Goal: Task Accomplishment & Management: Manage account settings

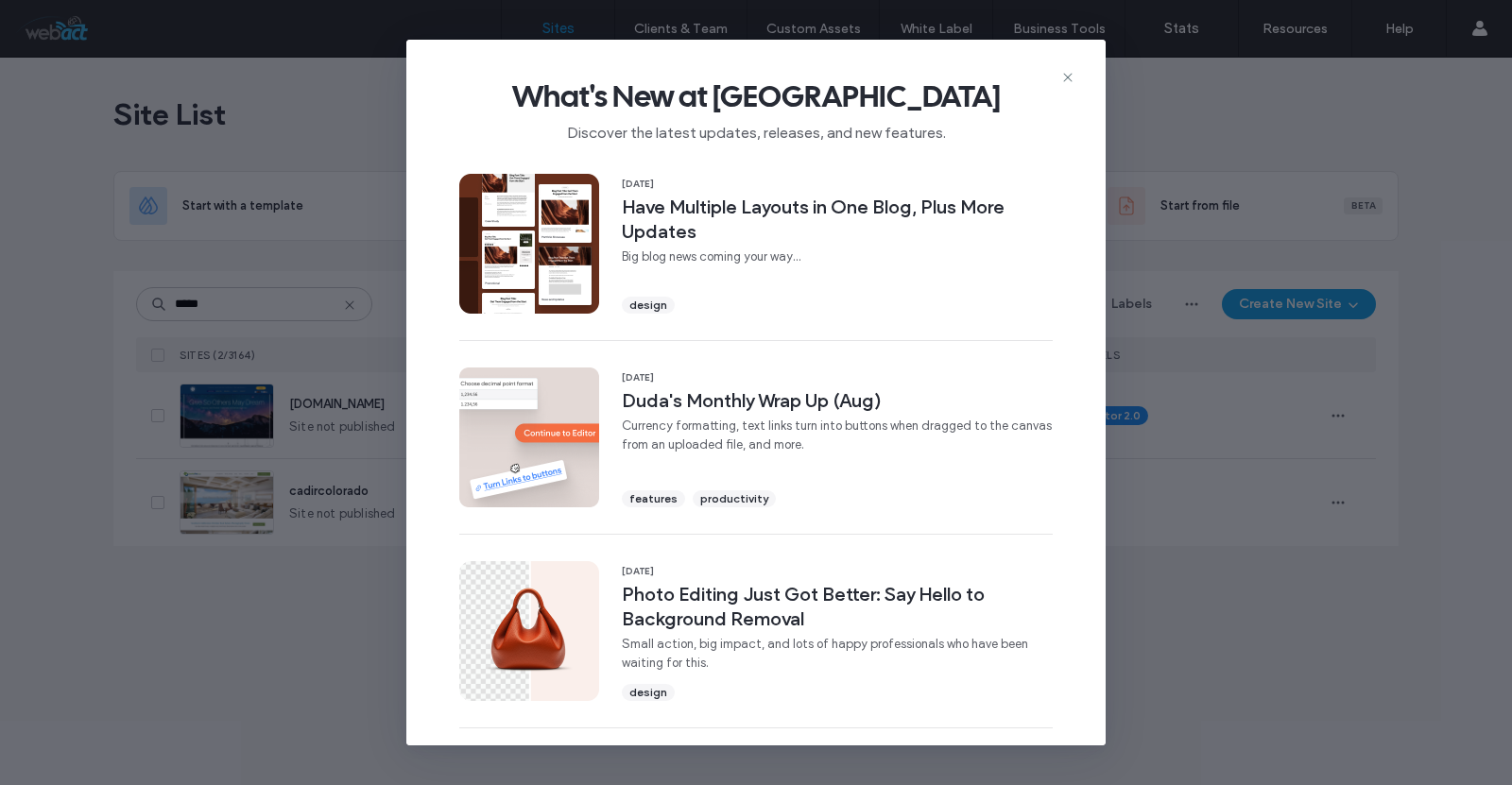
type input "*****"
click at [1083, 60] on div "What's New at Duda Discover the latest updates, releases, and new features." at bounding box center [755, 103] width 699 height 127
click at [1060, 75] on icon at bounding box center [1067, 77] width 15 height 15
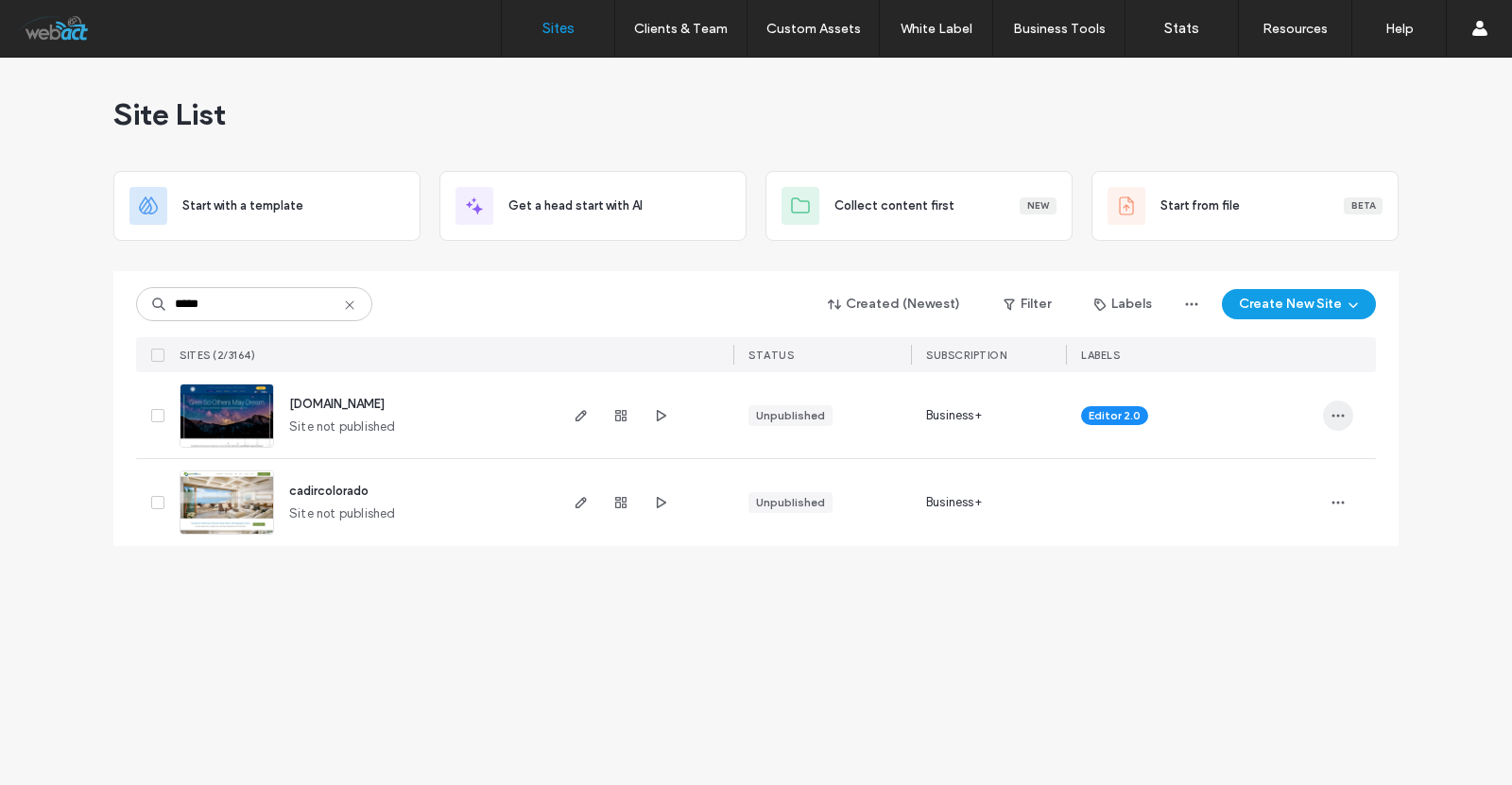
click at [1338, 420] on icon "button" at bounding box center [1337, 415] width 15 height 15
click at [582, 420] on icon "button" at bounding box center [581, 415] width 15 height 15
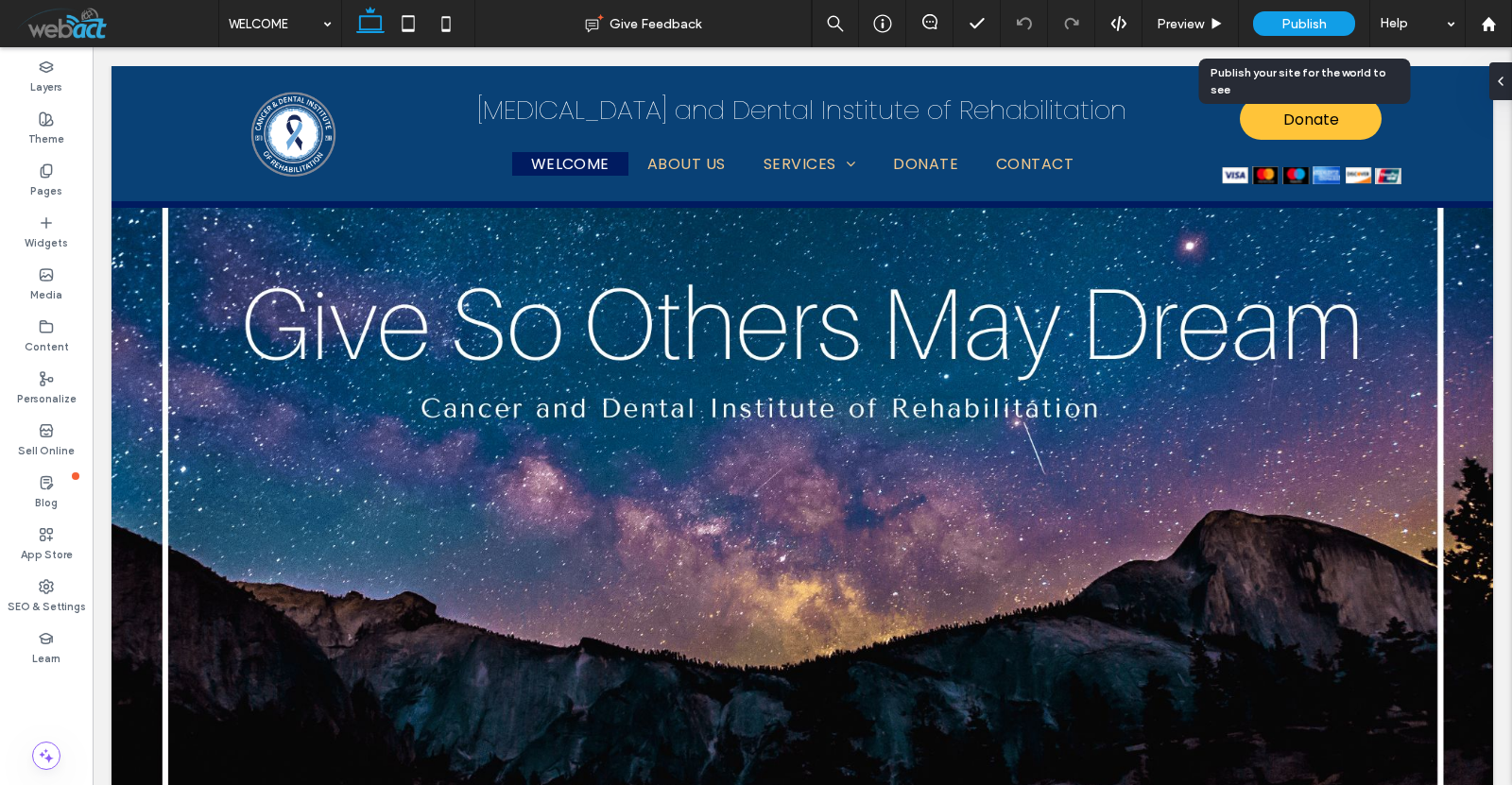
click at [1291, 33] on div "Publish" at bounding box center [1304, 23] width 102 height 25
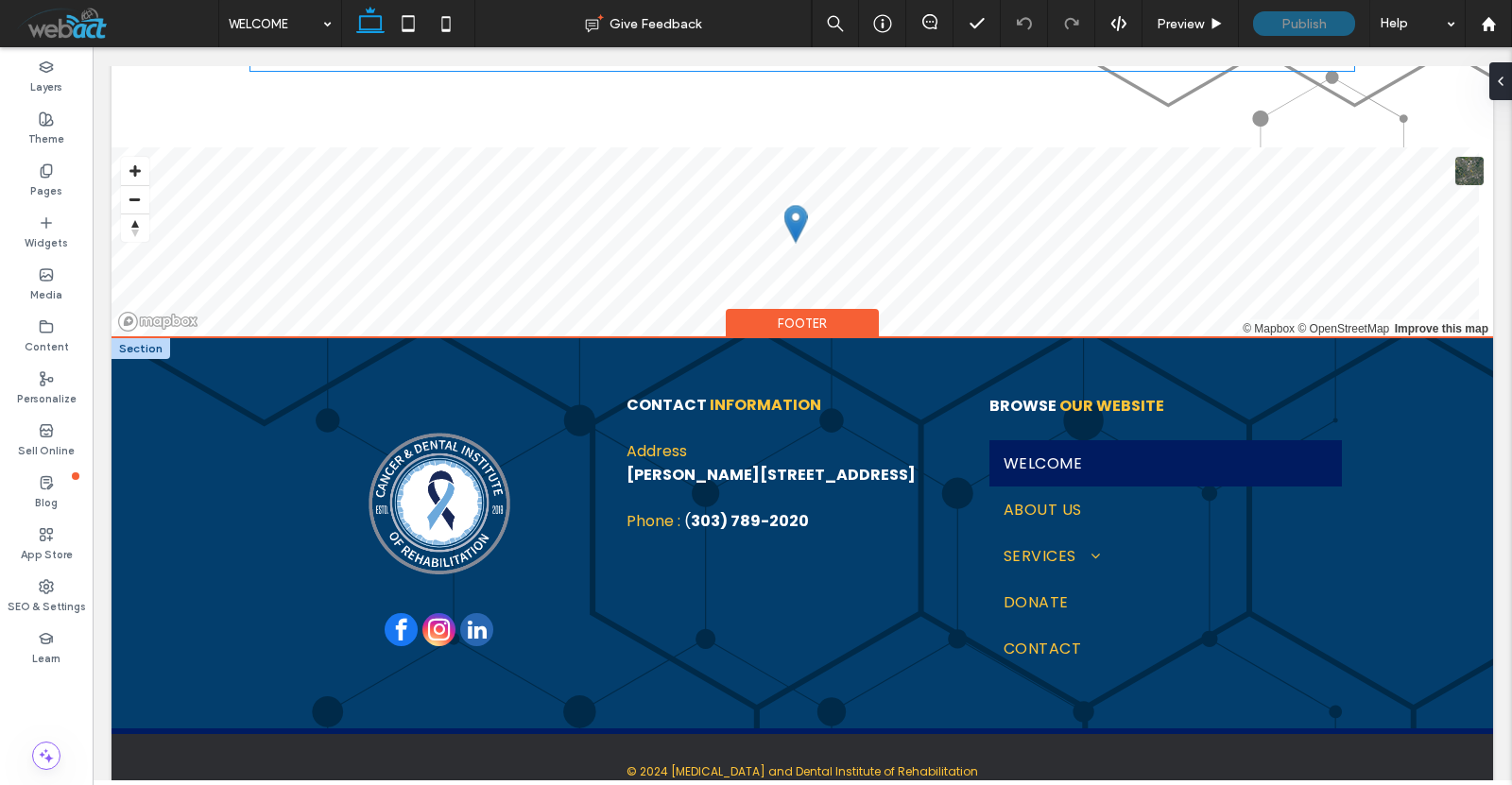
scroll to position [1259, 0]
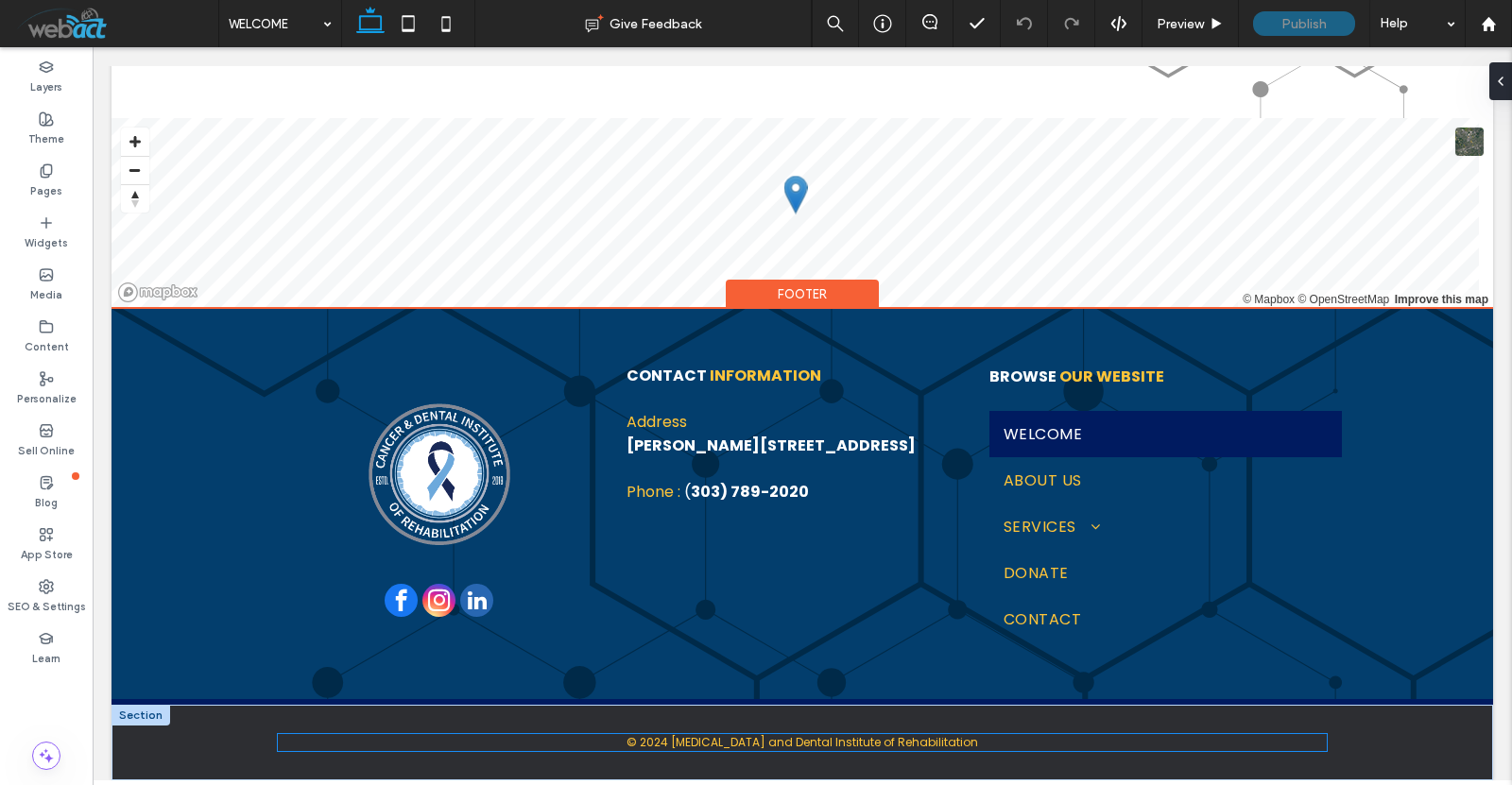
click at [678, 742] on span "© 2024 [MEDICAL_DATA] and Dental Institute of Rehabilitation" at bounding box center [801, 742] width 351 height 16
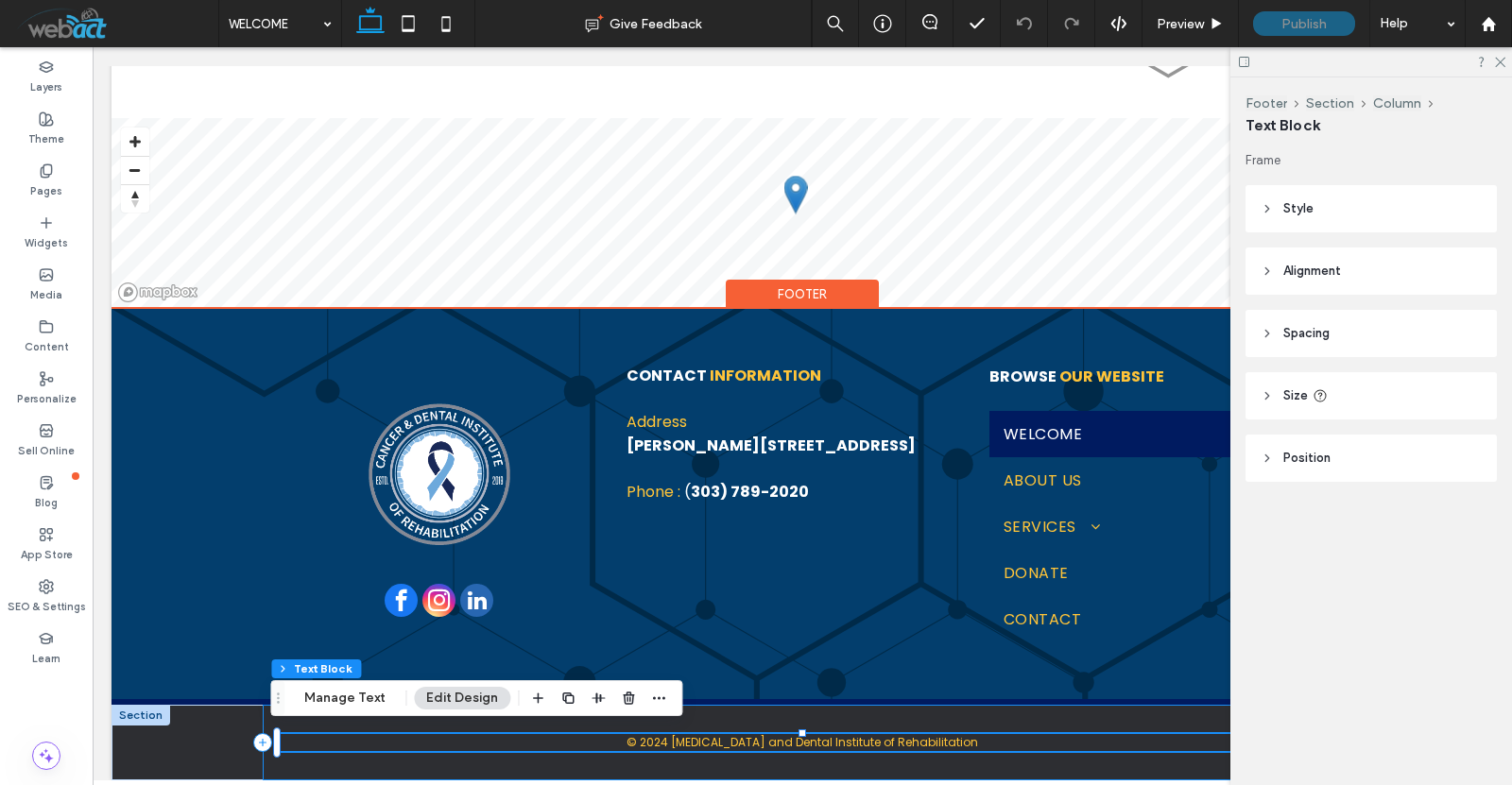
click at [678, 751] on div "© 2024 [MEDICAL_DATA] and Dental Institute of Rehabilitation" at bounding box center [802, 743] width 1079 height 76
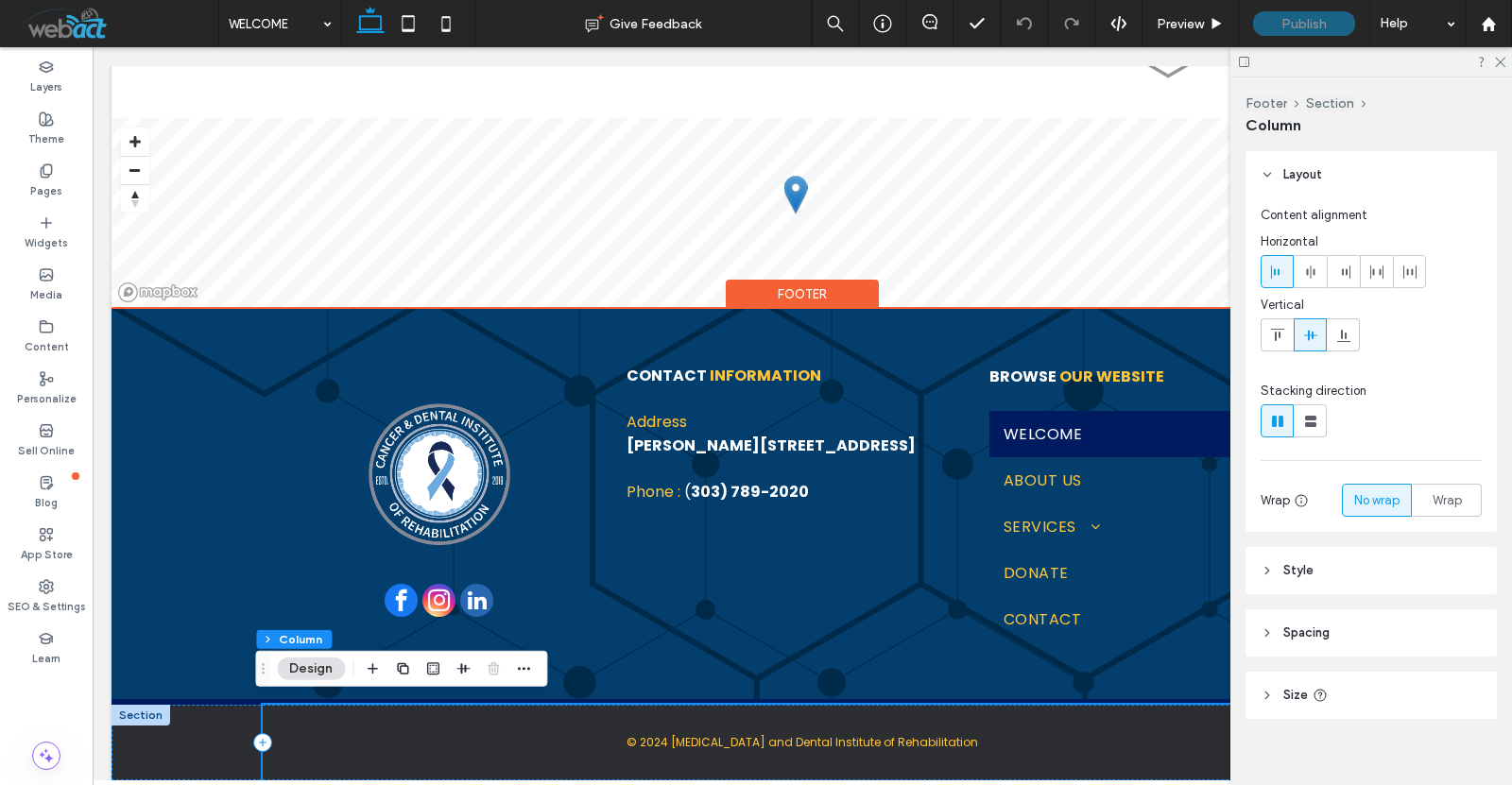
click at [679, 745] on div "© 2024 [MEDICAL_DATA] and Dental Institute of Rehabilitation" at bounding box center [802, 743] width 1079 height 76
click at [679, 745] on span "© 2024 [MEDICAL_DATA] and Dental Institute of Rehabilitation" at bounding box center [801, 742] width 351 height 16
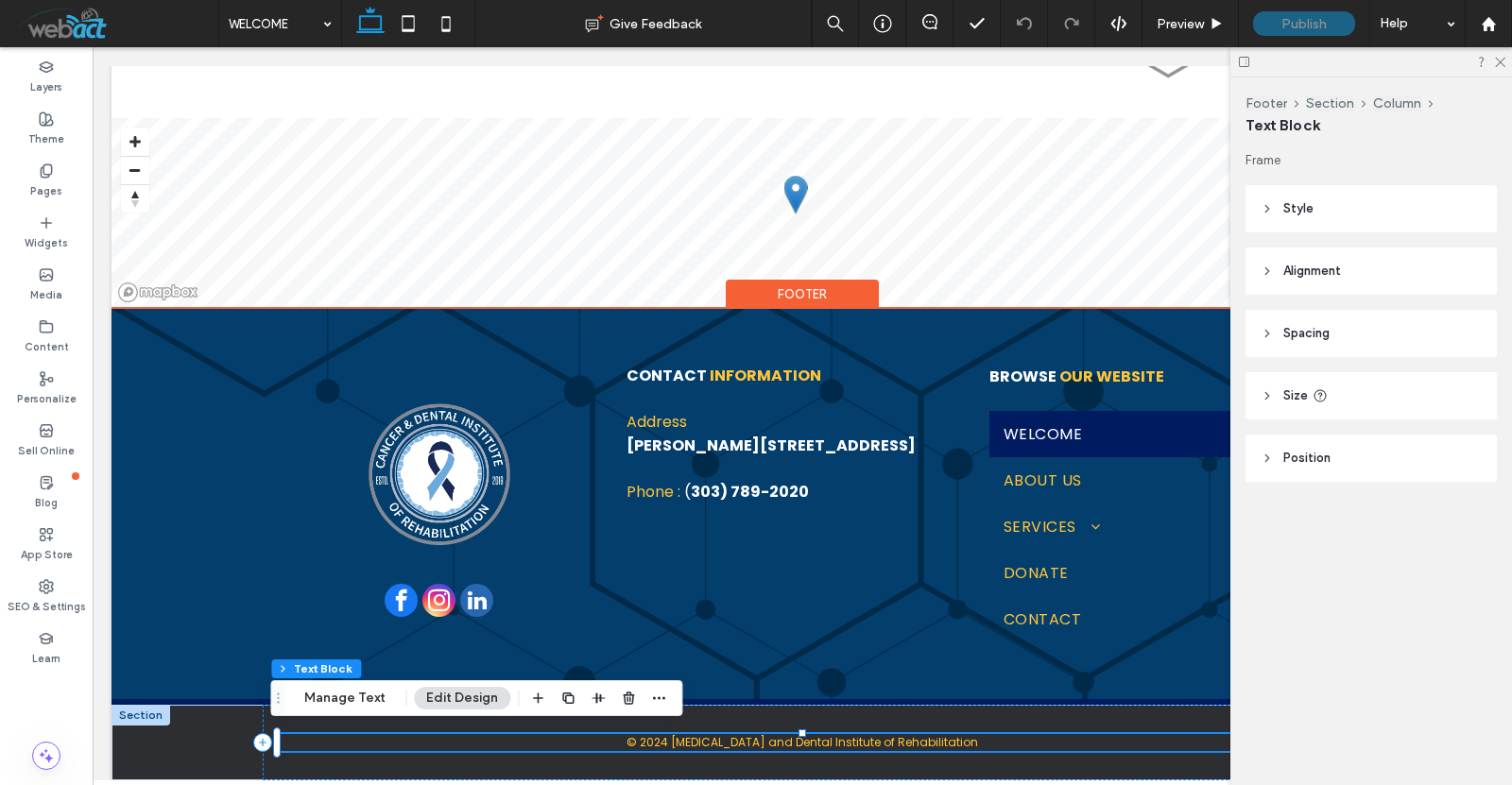
click at [680, 744] on span "© 2024 [MEDICAL_DATA] and Dental Institute of Rehabilitation" at bounding box center [801, 742] width 351 height 16
click at [666, 741] on span "© 2024 [MEDICAL_DATA] and Dental Institute of Rehabilitation" at bounding box center [801, 742] width 351 height 16
click at [481, 720] on div "© 2024 [MEDICAL_DATA] and Dental Institute of Rehabilitation" at bounding box center [802, 743] width 1079 height 76
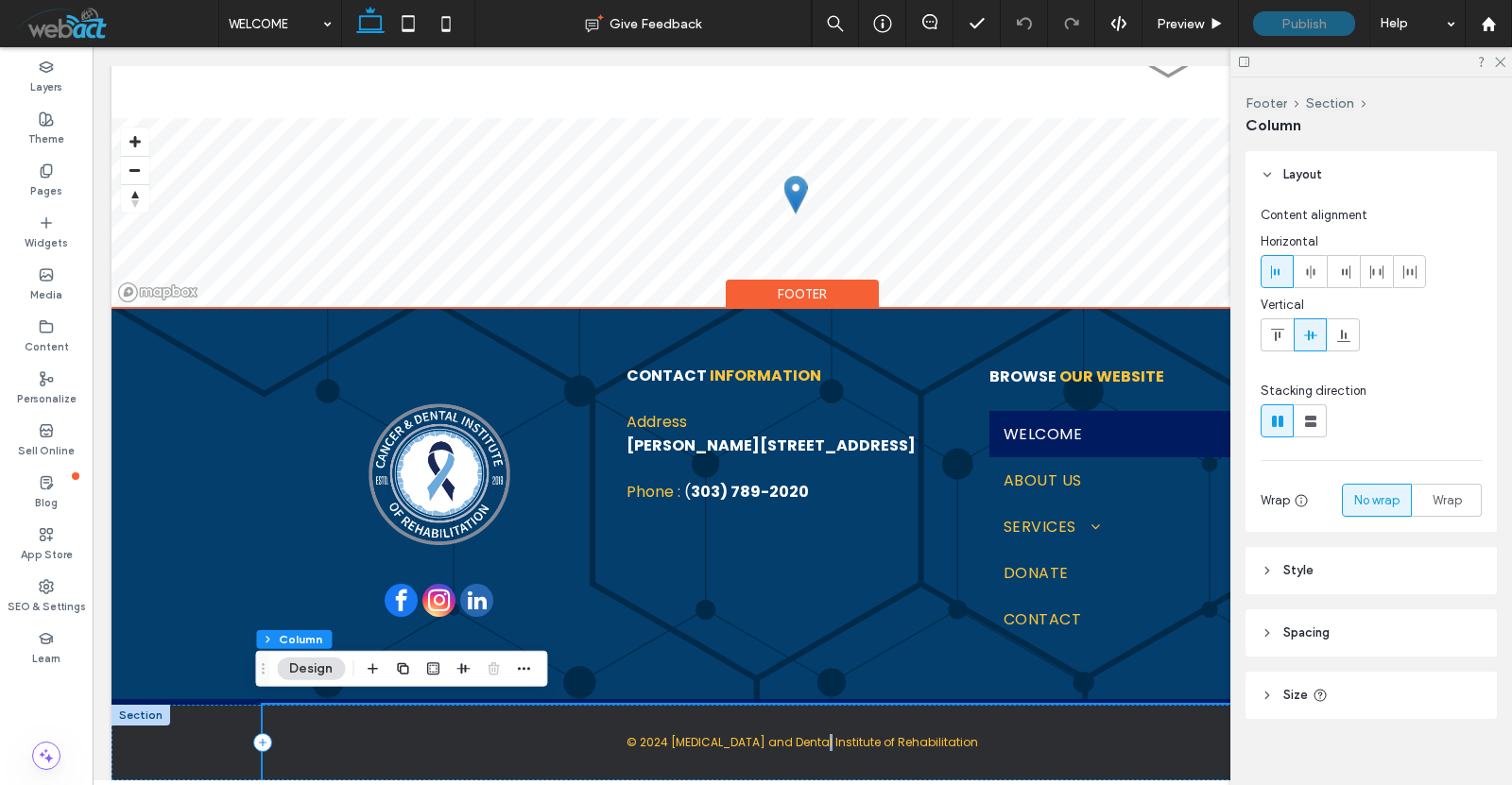
click at [829, 751] on div "© 2024 [MEDICAL_DATA] and Dental Institute of Rehabilitation" at bounding box center [802, 743] width 1079 height 76
click at [816, 741] on span "© 2024 [MEDICAL_DATA] and Dental Institute of Rehabilitation" at bounding box center [801, 742] width 351 height 16
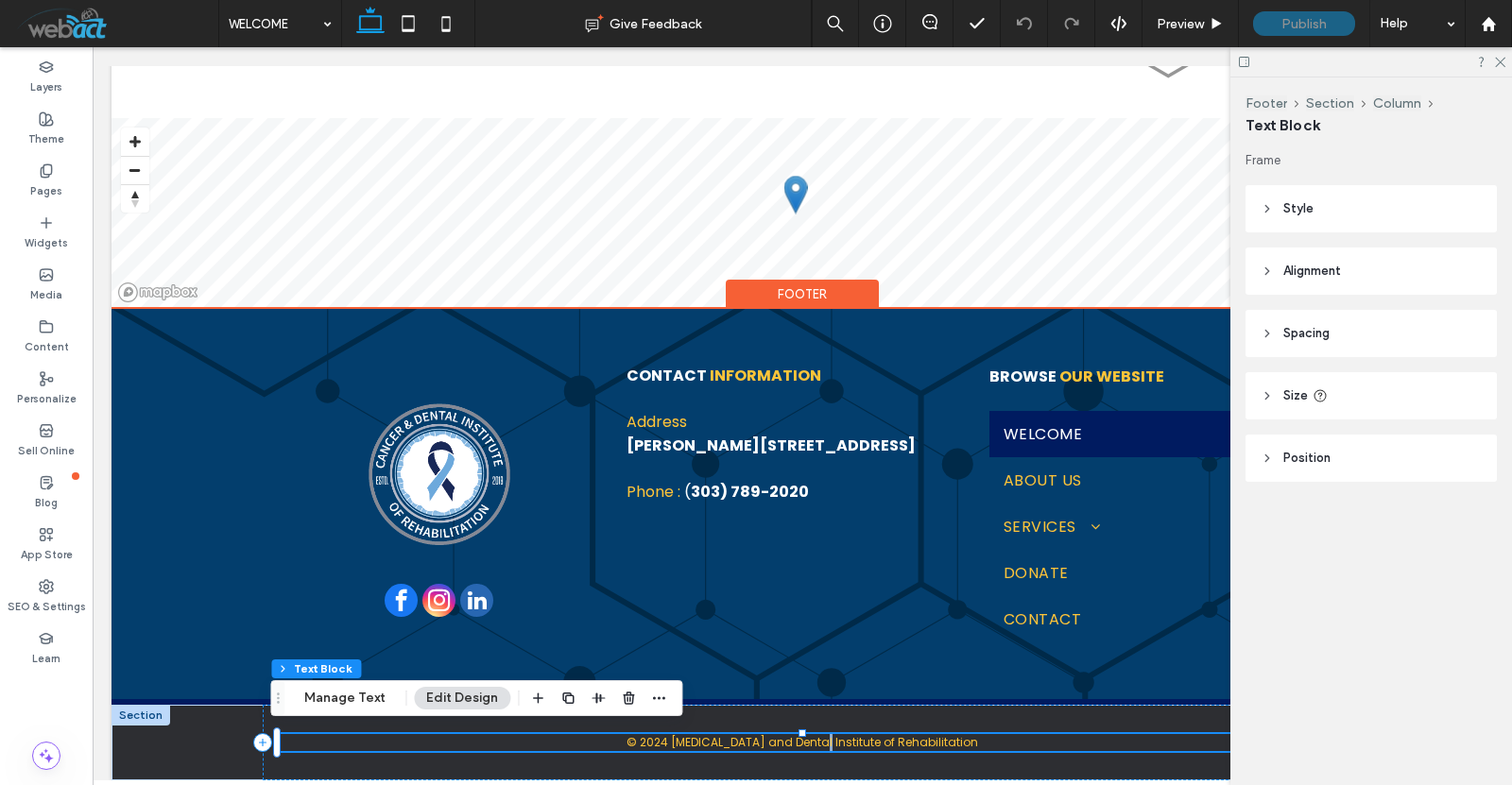
click at [387, 734] on p "© 2024 [MEDICAL_DATA] and Dental Institute of Rehabilitation" at bounding box center [802, 742] width 1049 height 17
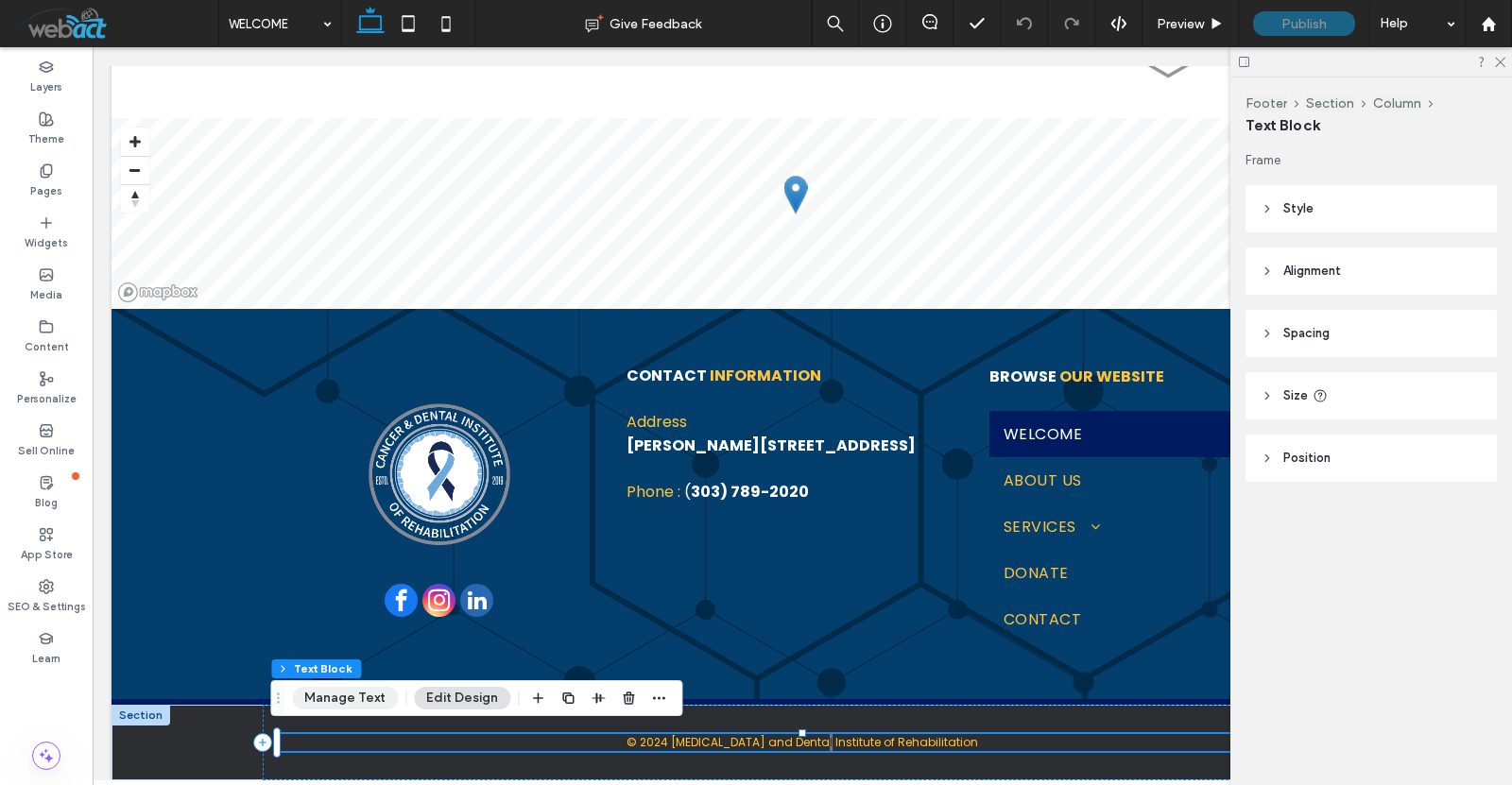
click at [344, 709] on button "Manage Text" at bounding box center [345, 698] width 106 height 23
click at [338, 688] on button "Manage Text" at bounding box center [345, 698] width 106 height 23
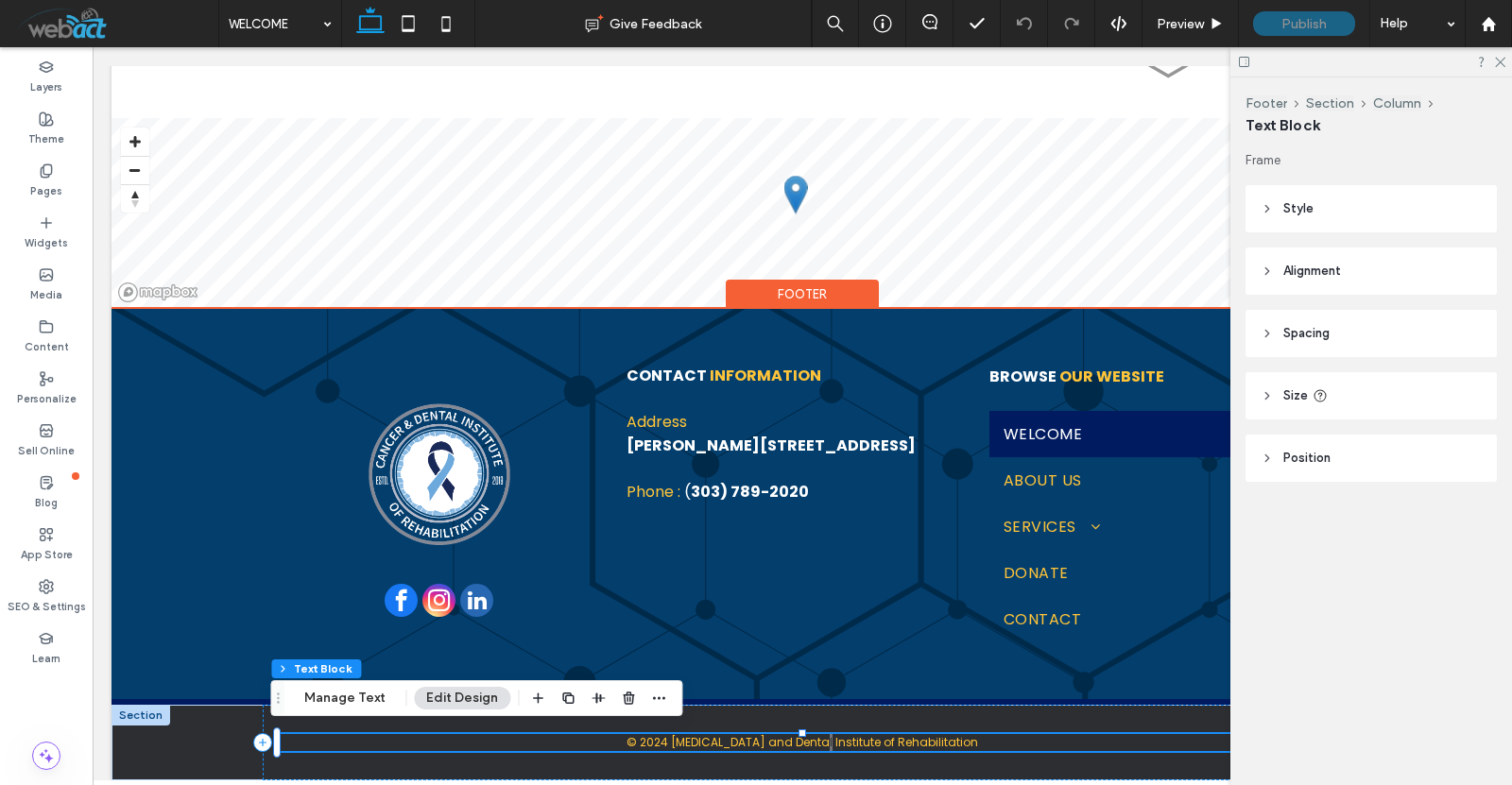
click at [679, 745] on p "© 2024 [MEDICAL_DATA] and Dental Institute of Rehabilitation" at bounding box center [802, 742] width 1049 height 17
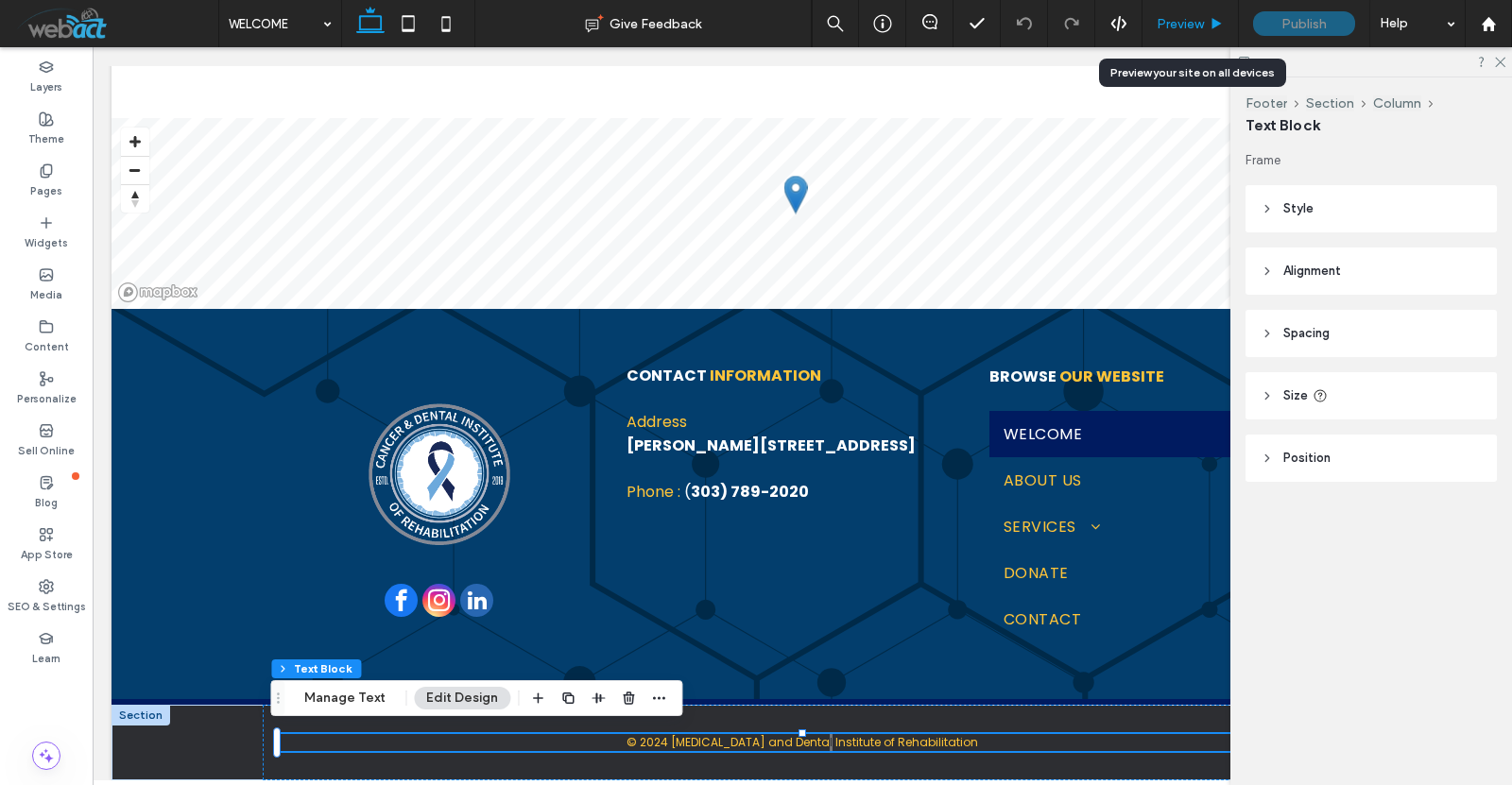
click at [1179, 33] on div "Preview" at bounding box center [1190, 23] width 96 height 47
click at [1165, 22] on span "Preview" at bounding box center [1179, 24] width 47 height 16
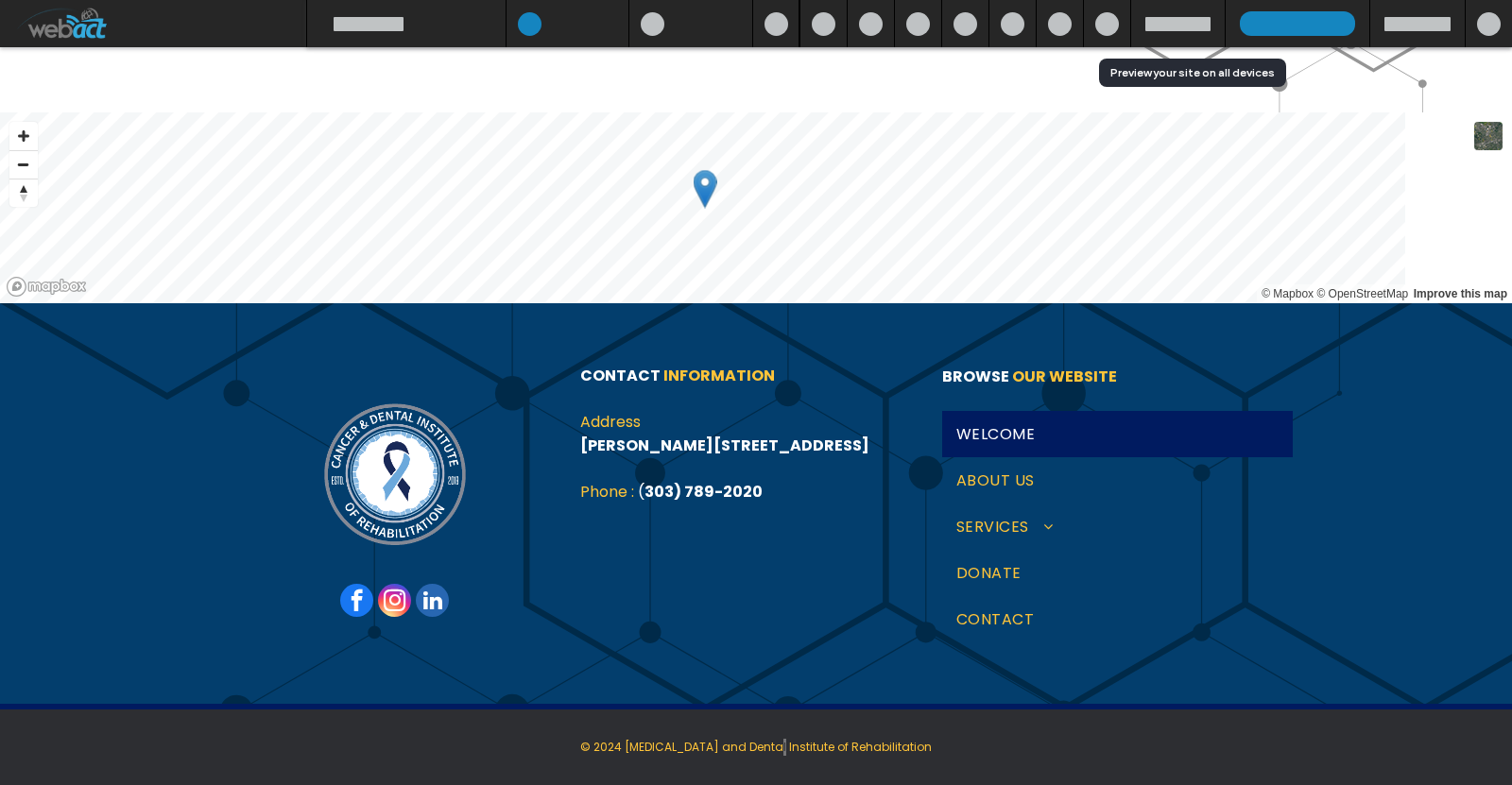
scroll to position [1240, 0]
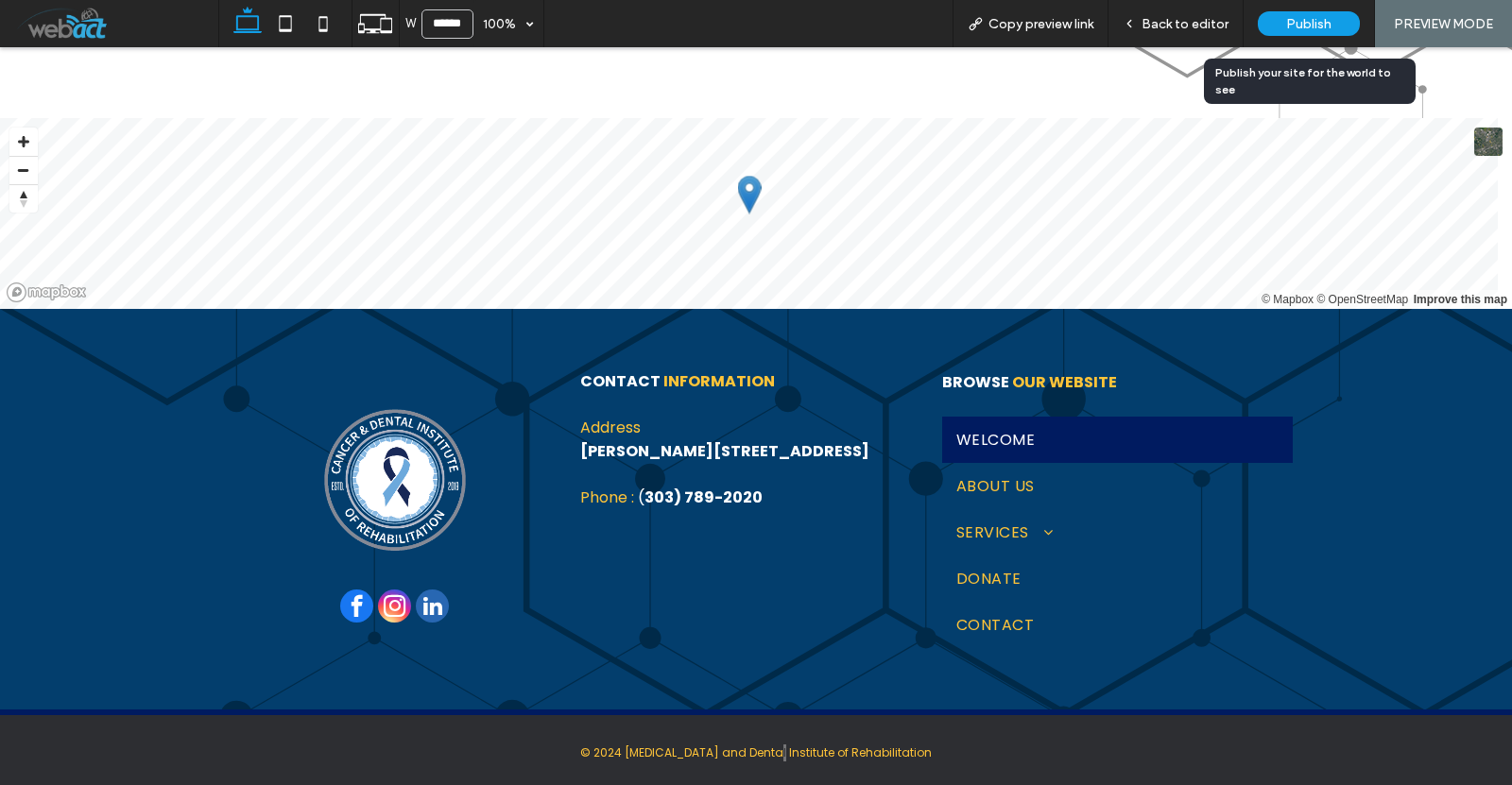
click at [1318, 22] on span "Publish" at bounding box center [1308, 24] width 45 height 16
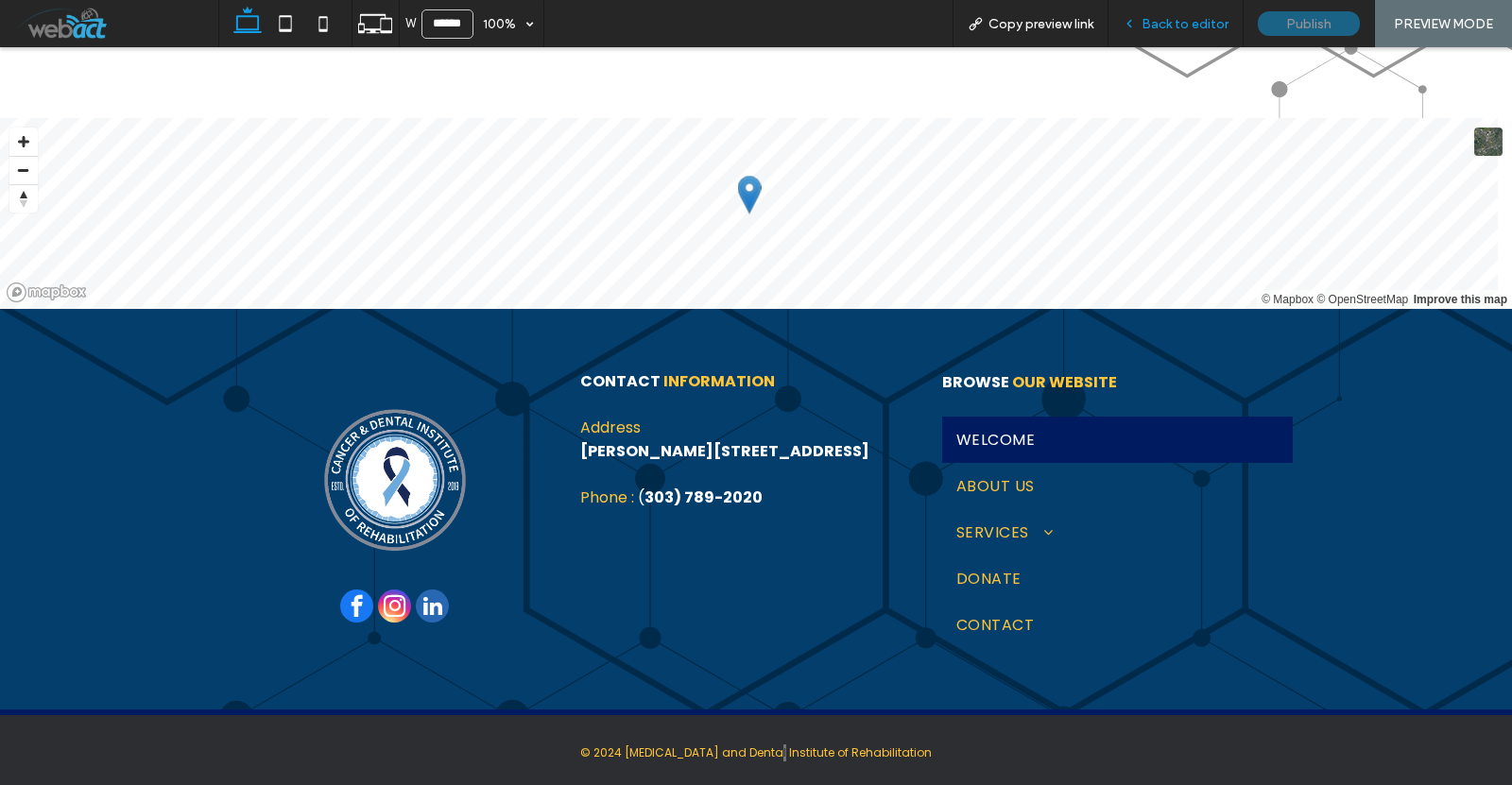
click at [1180, 11] on div "Back to editor" at bounding box center [1175, 23] width 135 height 47
click at [1203, 6] on div "Back to editor" at bounding box center [1175, 23] width 135 height 47
click at [1199, 18] on span "Back to editor" at bounding box center [1184, 24] width 87 height 16
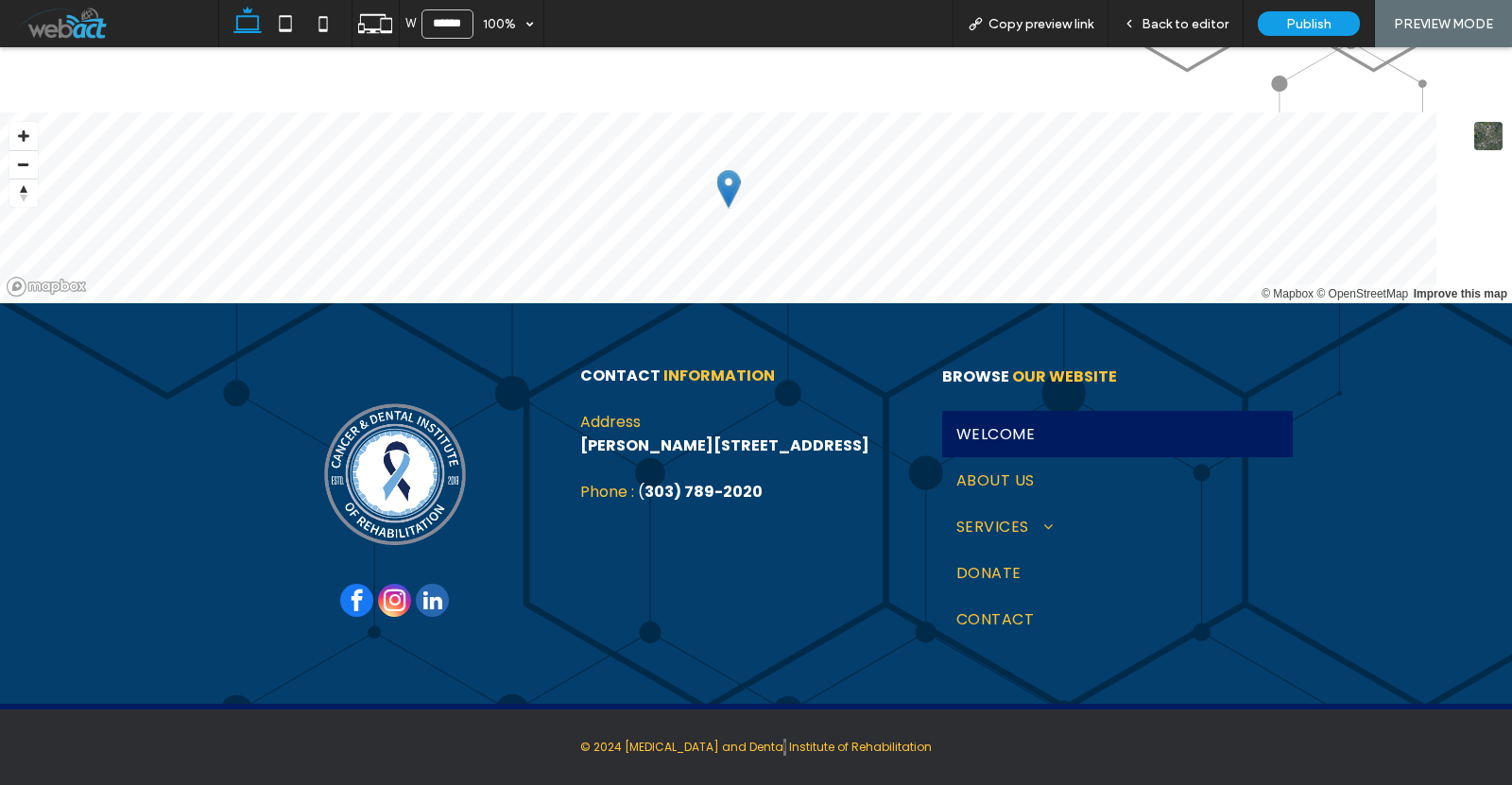
scroll to position [1240, 0]
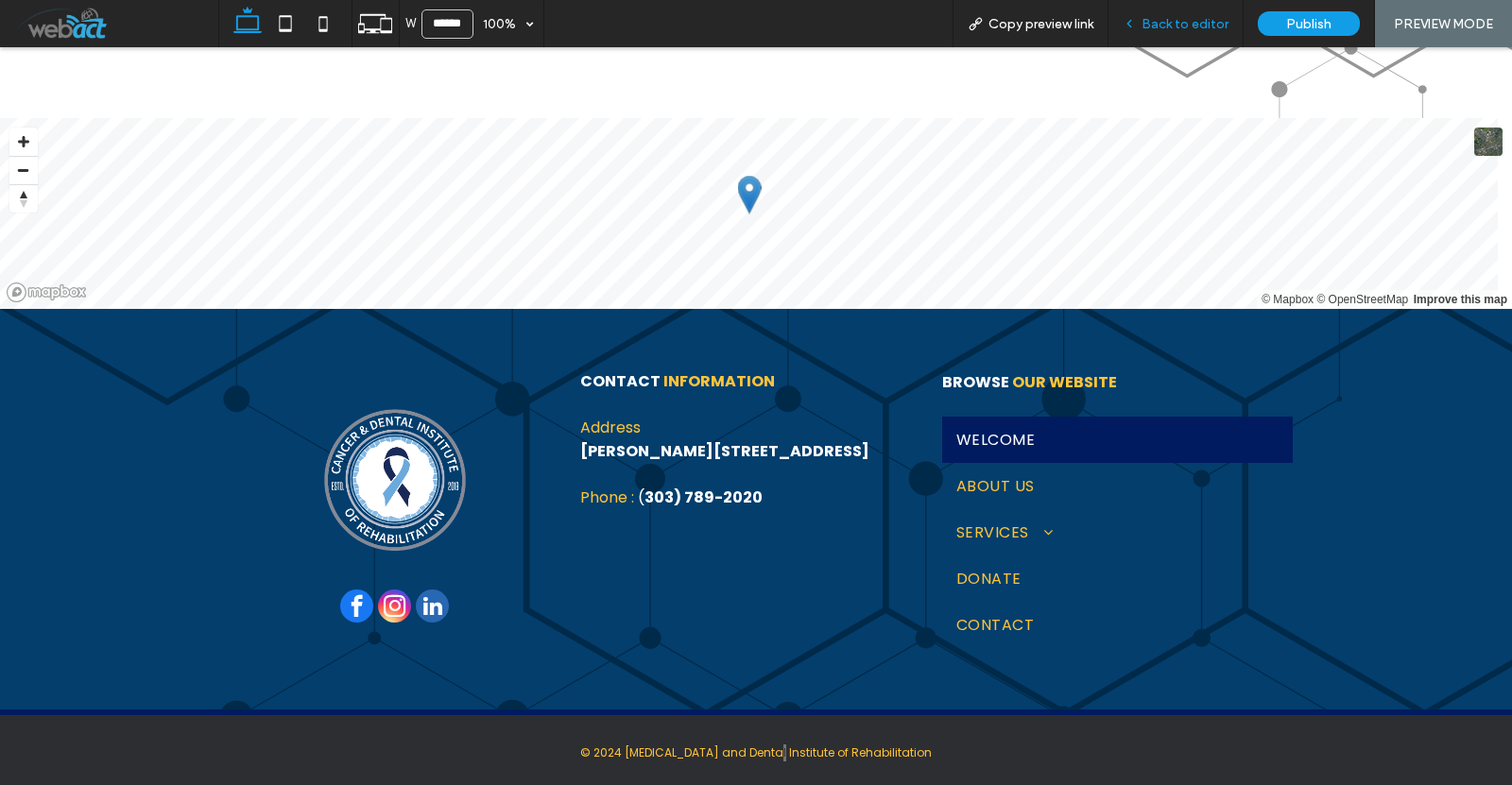
click at [1195, 21] on span "Back to editor" at bounding box center [1184, 24] width 87 height 16
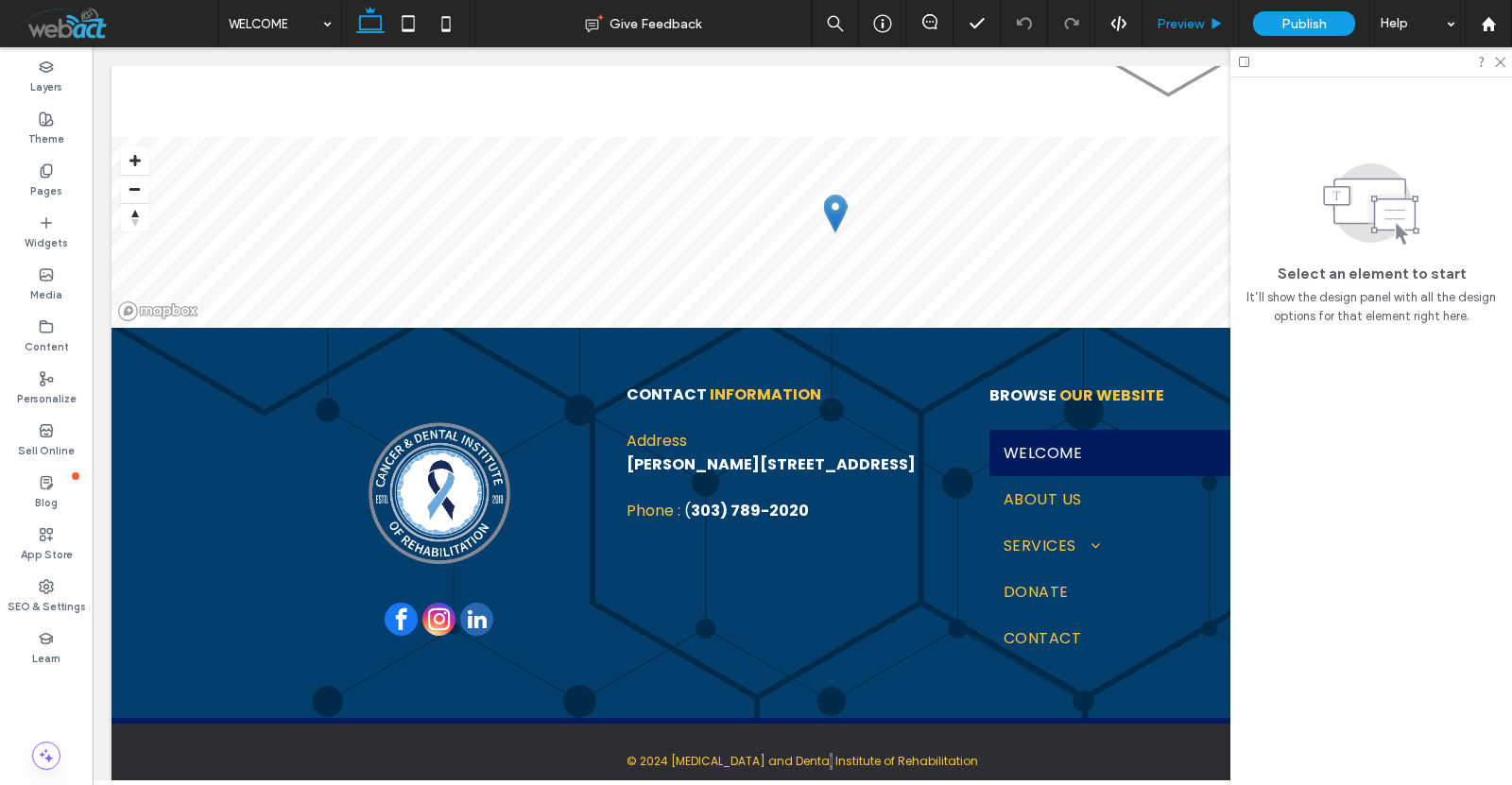
scroll to position [1259, 0]
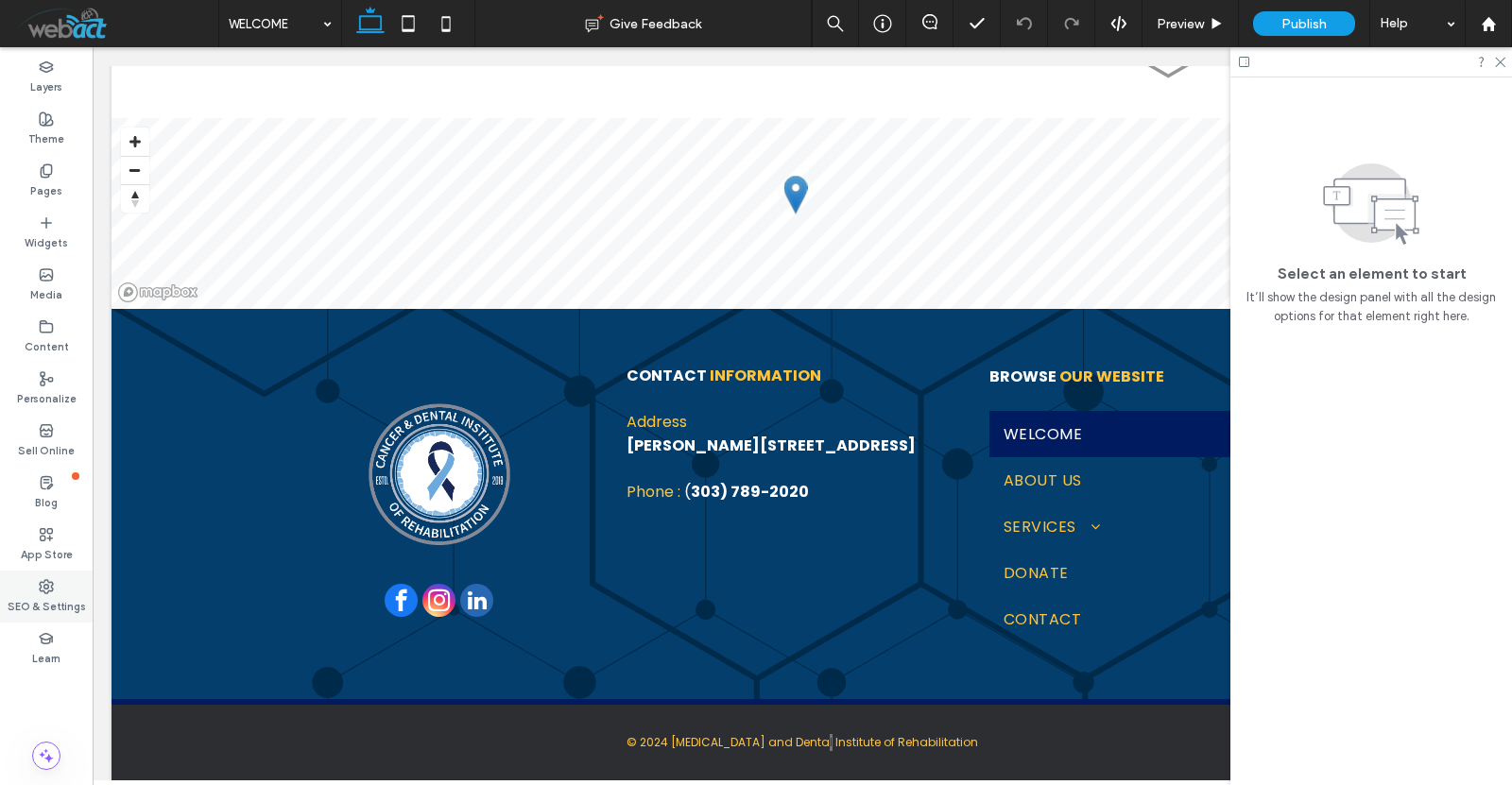
click at [33, 605] on label "SEO & Settings" at bounding box center [47, 604] width 78 height 21
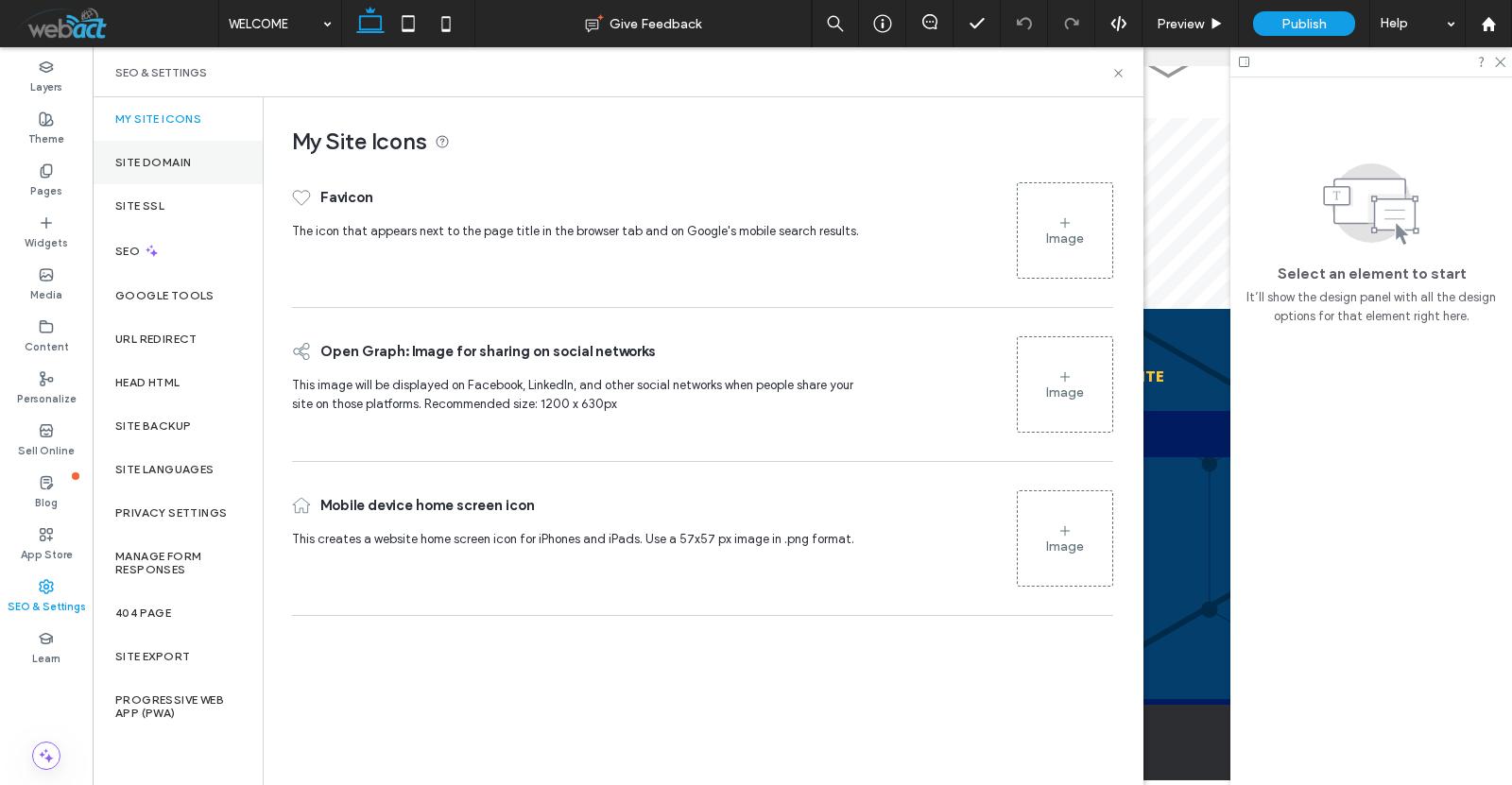
click at [166, 163] on label "Site Domain" at bounding box center [153, 162] width 76 height 13
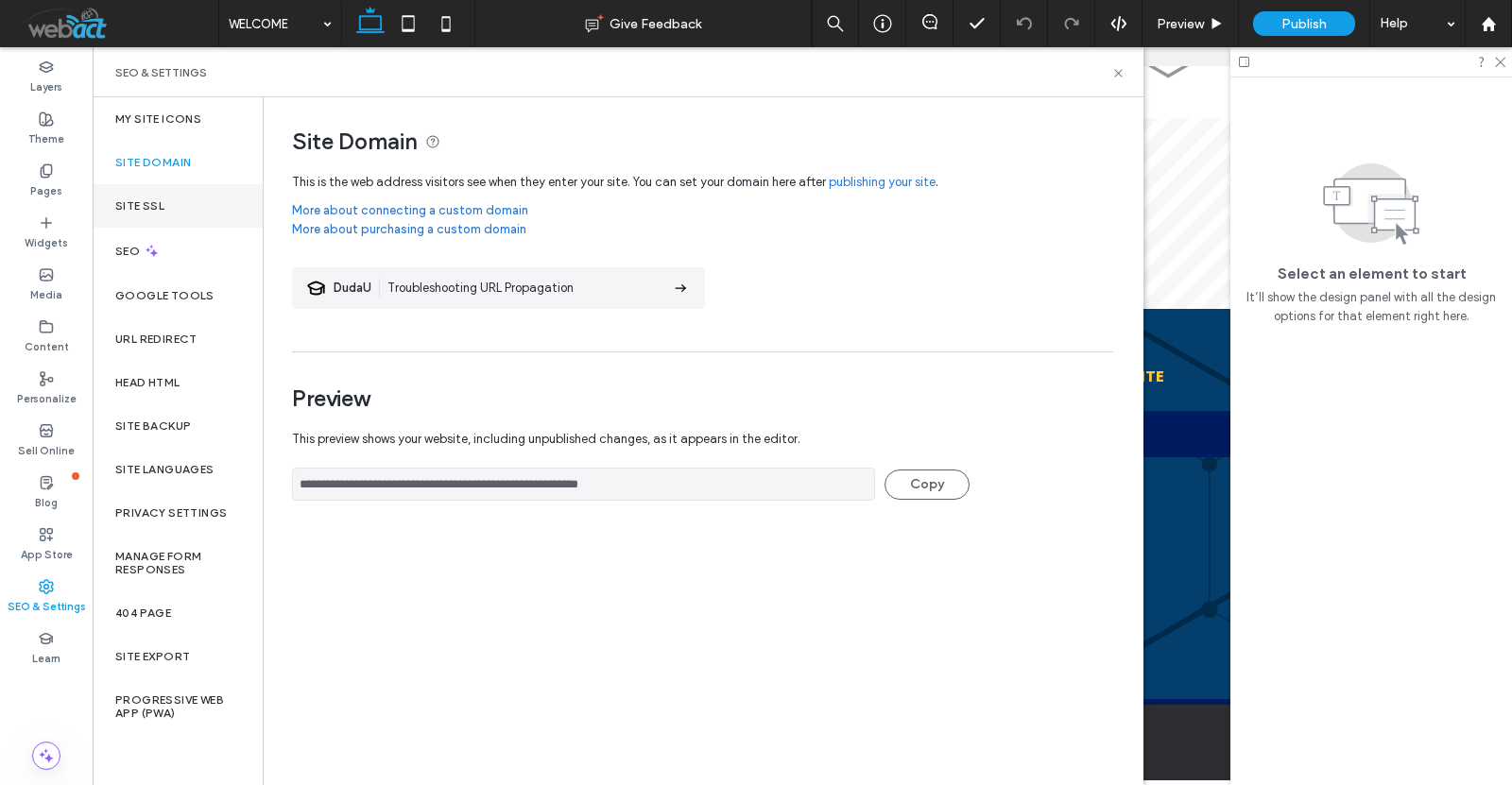
click at [143, 207] on label "Site SSL" at bounding box center [139, 205] width 49 height 13
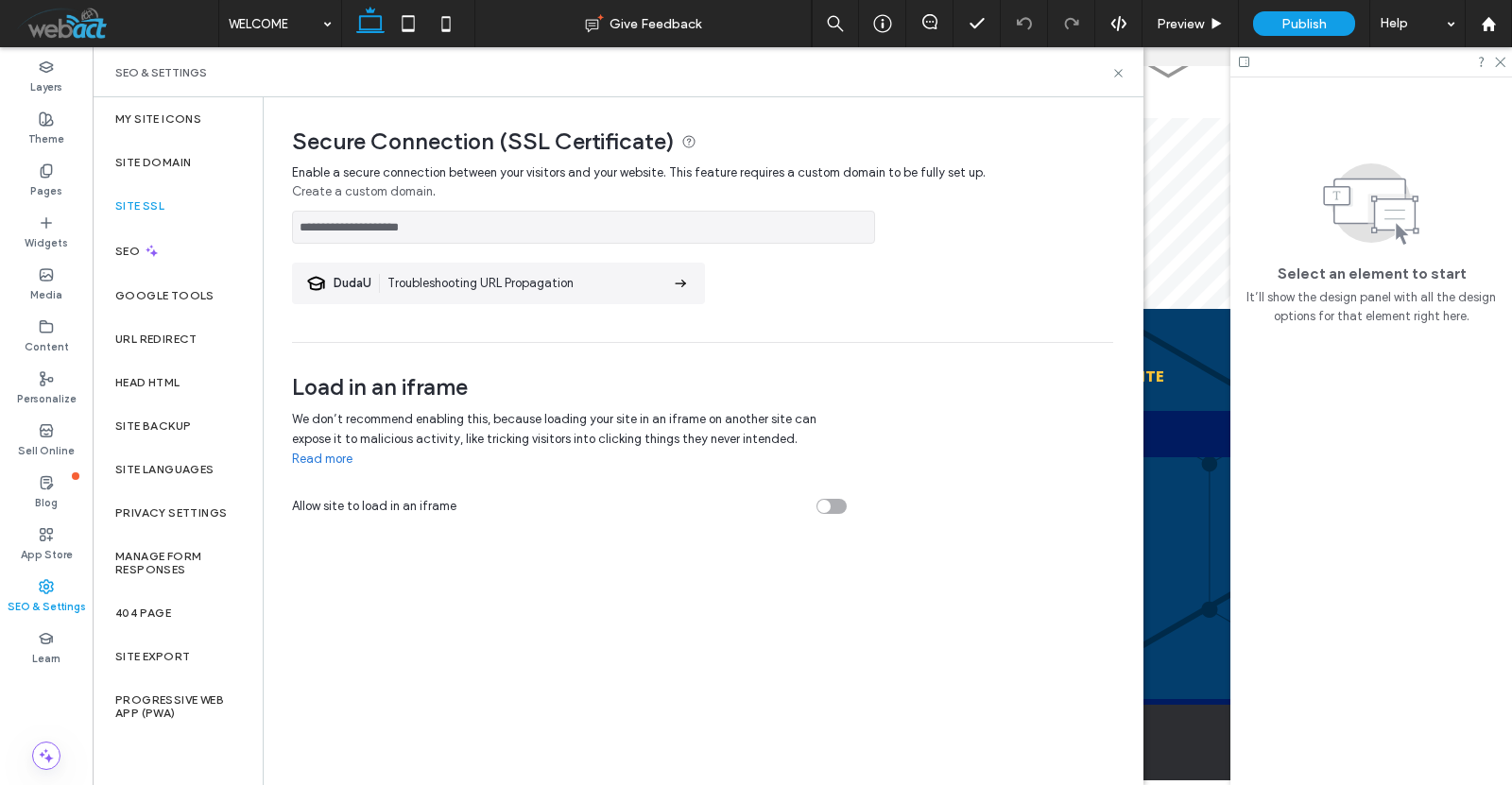
click at [1117, 78] on div at bounding box center [756, 392] width 1512 height 785
click at [1278, 34] on div at bounding box center [756, 392] width 1512 height 785
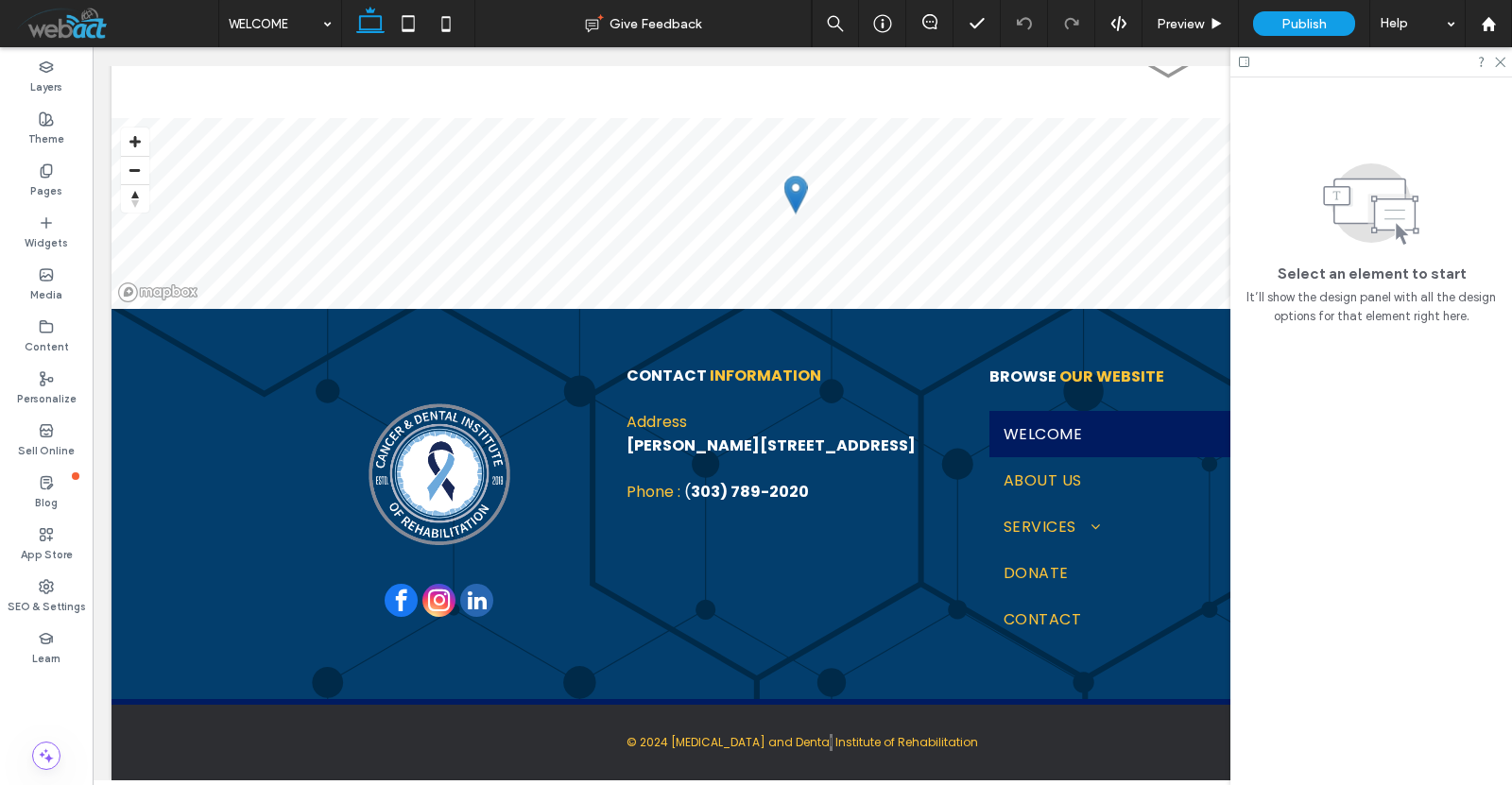
click at [1271, 29] on div at bounding box center [756, 392] width 1512 height 785
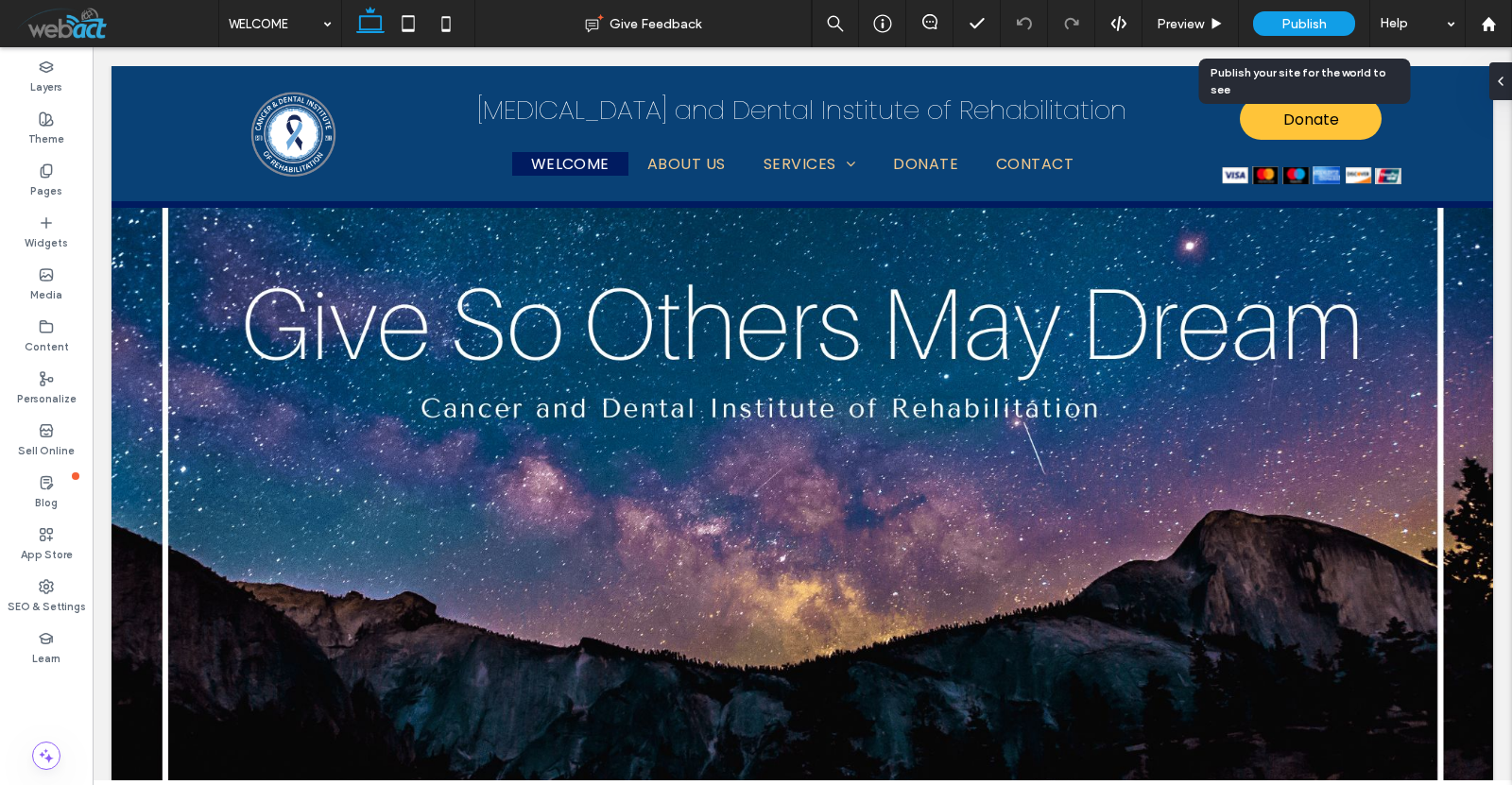
click at [1320, 23] on span "Publish" at bounding box center [1303, 24] width 45 height 16
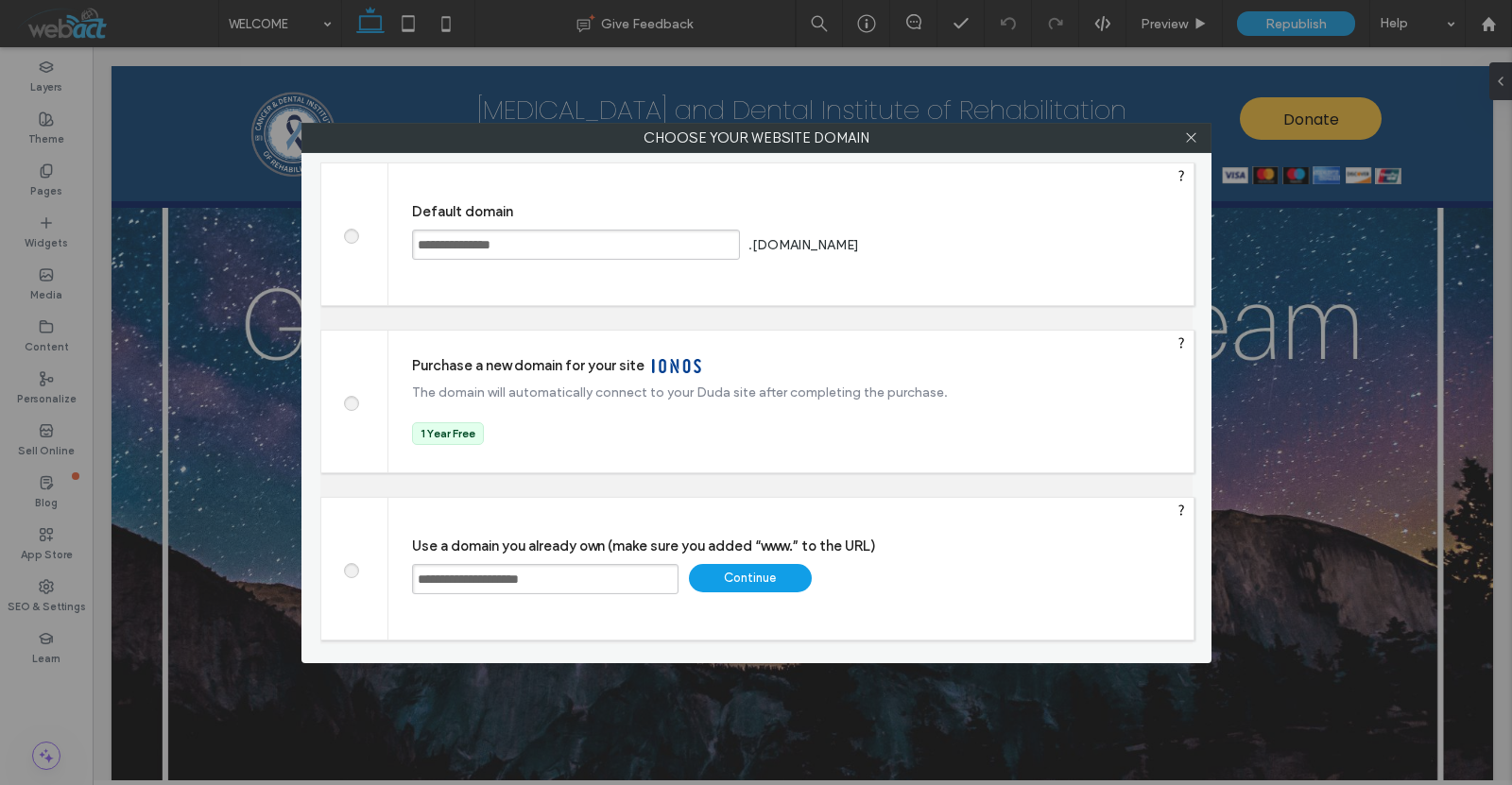
click at [771, 568] on div "Continue" at bounding box center [750, 578] width 123 height 28
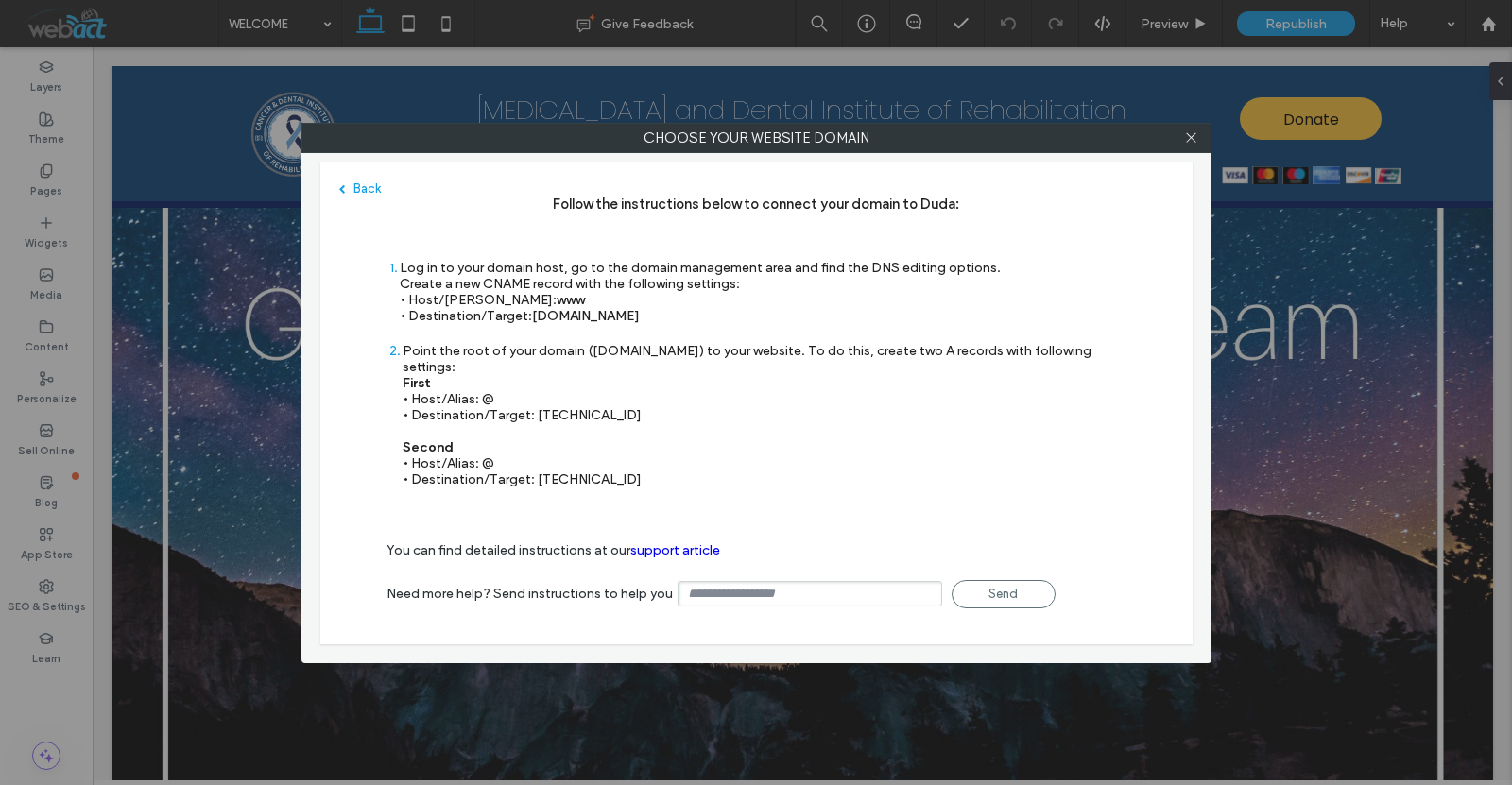
drag, startPoint x: 604, startPoint y: 389, endPoint x: 557, endPoint y: 386, distance: 46.4
click at [557, 386] on div "Point the root of your domain (domain.com) to your website. To do this, create …" at bounding box center [764, 415] width 724 height 145
click at [551, 390] on div "Point the root of your domain (domain.com) to your website. To do this, create …" at bounding box center [764, 415] width 724 height 145
click at [1189, 137] on icon at bounding box center [1191, 137] width 14 height 14
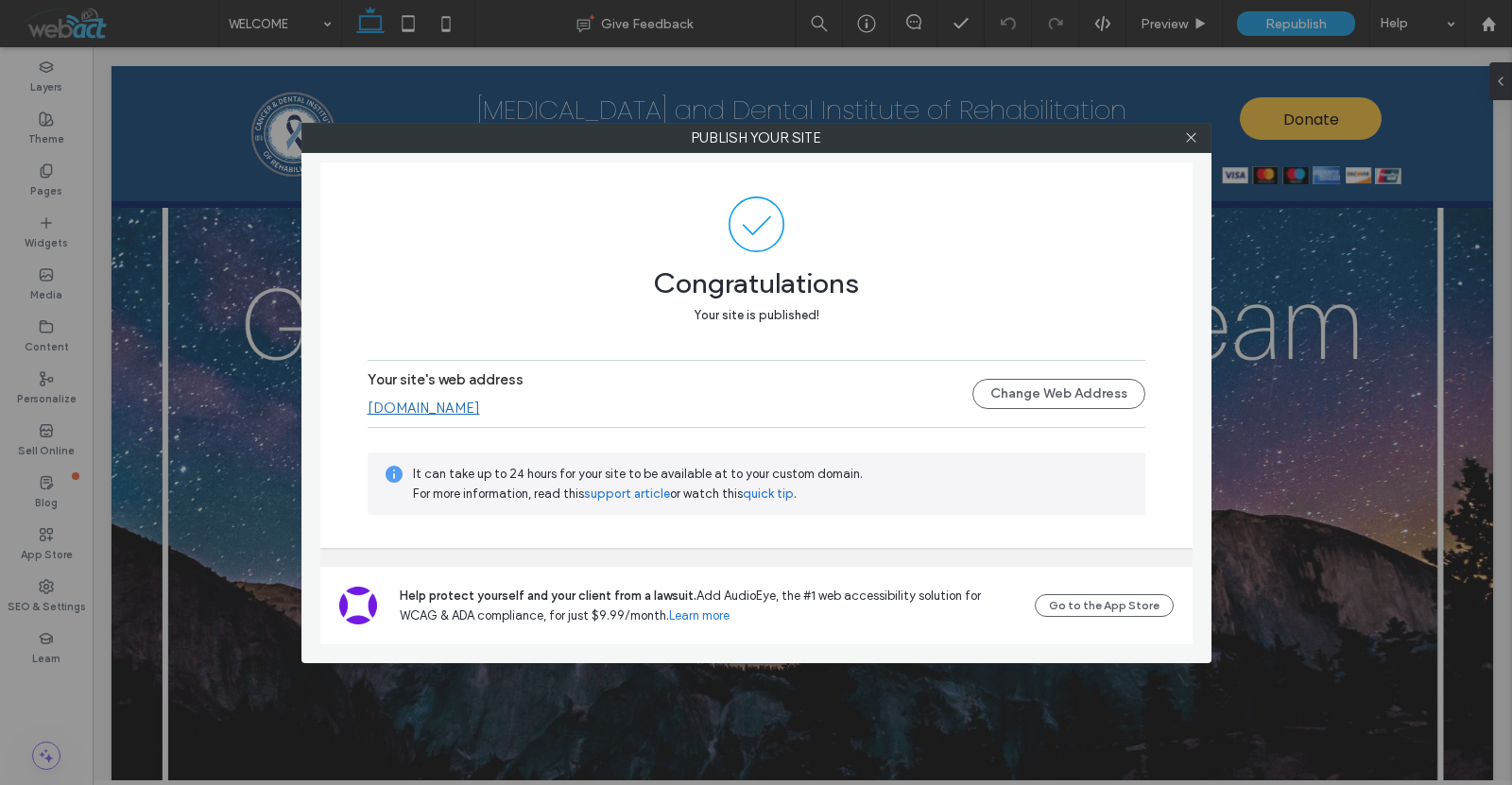
click at [468, 400] on link "www.cadircolorado.org" at bounding box center [424, 408] width 112 height 17
click at [1133, 391] on button "Change Web Address" at bounding box center [1058, 394] width 173 height 30
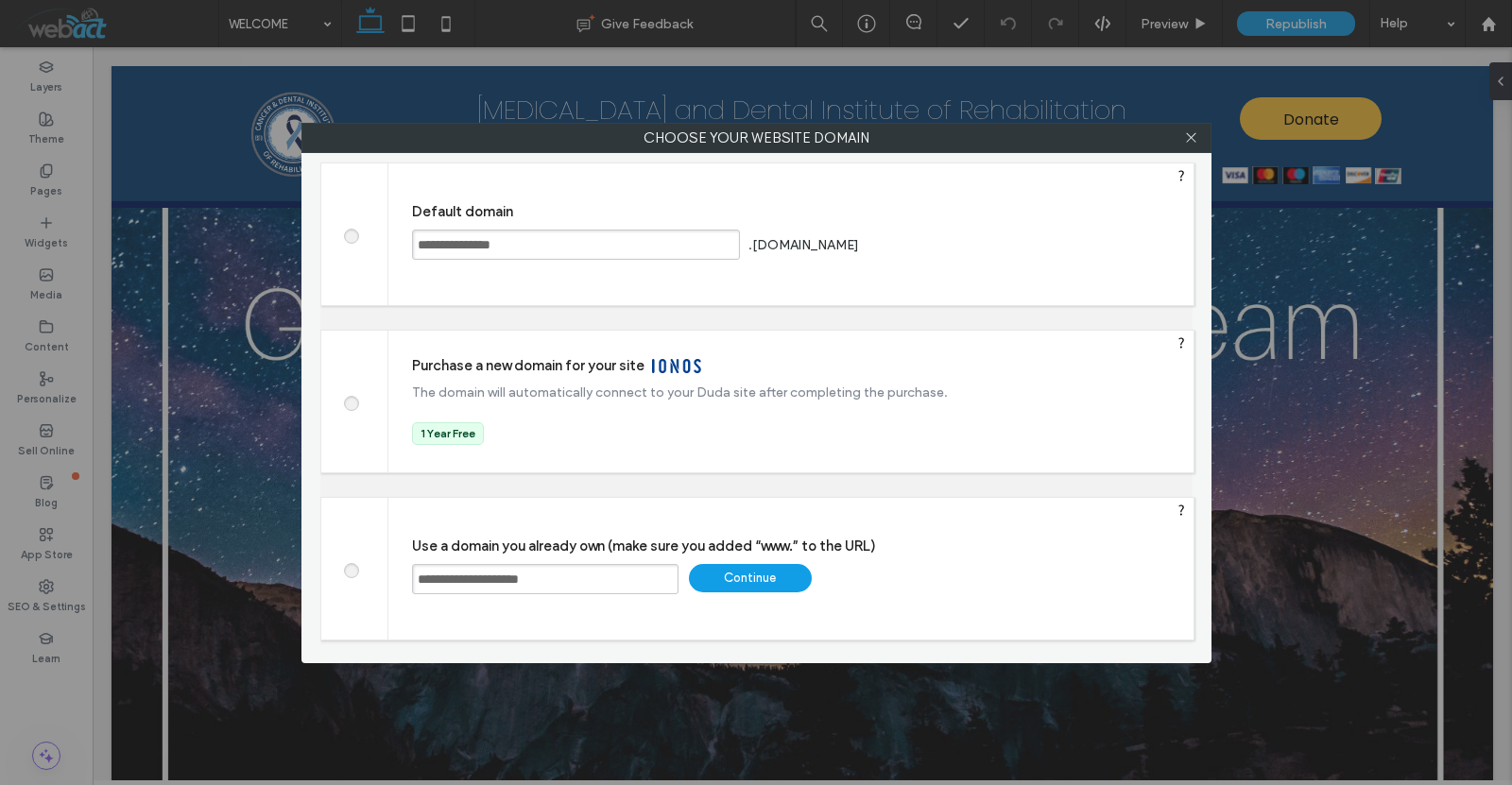
click at [516, 583] on input "**********" at bounding box center [545, 579] width 266 height 30
paste input "text"
click at [415, 580] on input "**********" at bounding box center [545, 579] width 266 height 30
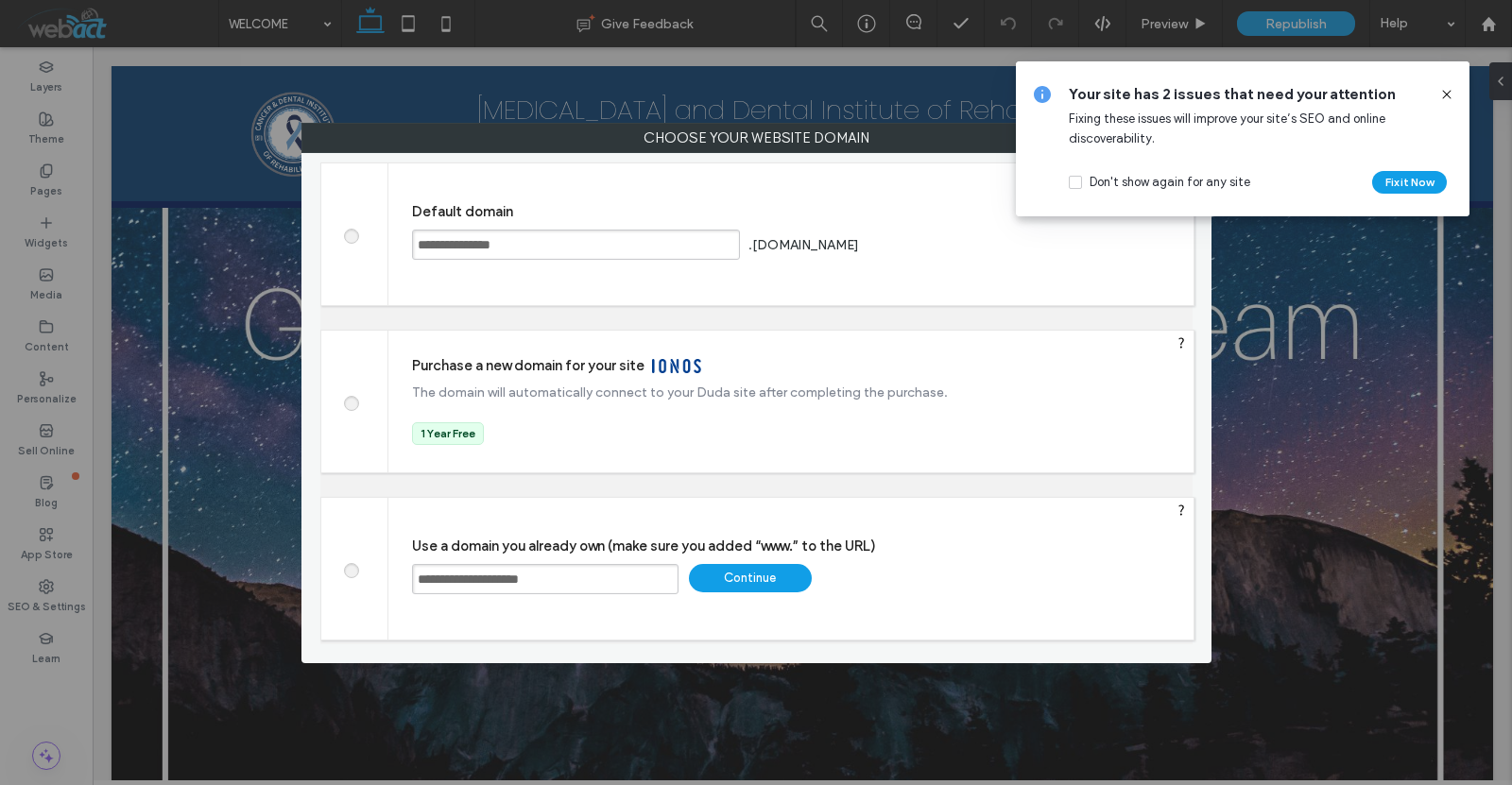
type input "**********"
click at [776, 565] on div "Continue" at bounding box center [750, 578] width 123 height 28
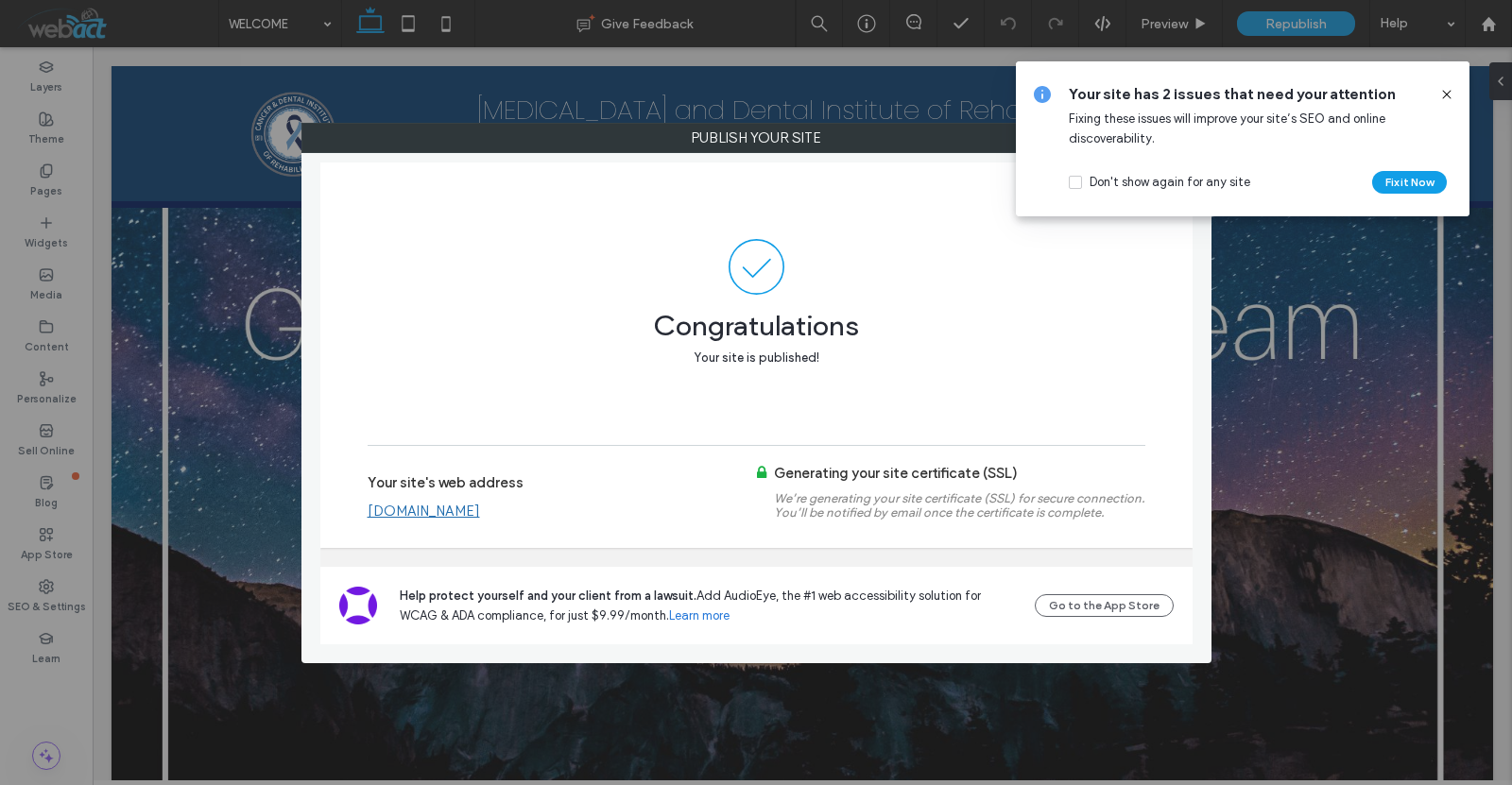
drag, startPoint x: 507, startPoint y: 517, endPoint x: 368, endPoint y: 506, distance: 139.3
click at [370, 506] on div "www.cadircolarado.org" at bounding box center [562, 511] width 389 height 17
drag, startPoint x: 366, startPoint y: 506, endPoint x: 487, endPoint y: 517, distance: 121.4
click at [473, 516] on div "Congratulations Your site is published! Your site's web address www.cadircolara…" at bounding box center [756, 355] width 872 height 385
drag, startPoint x: 533, startPoint y: 518, endPoint x: 384, endPoint y: 516, distance: 149.3
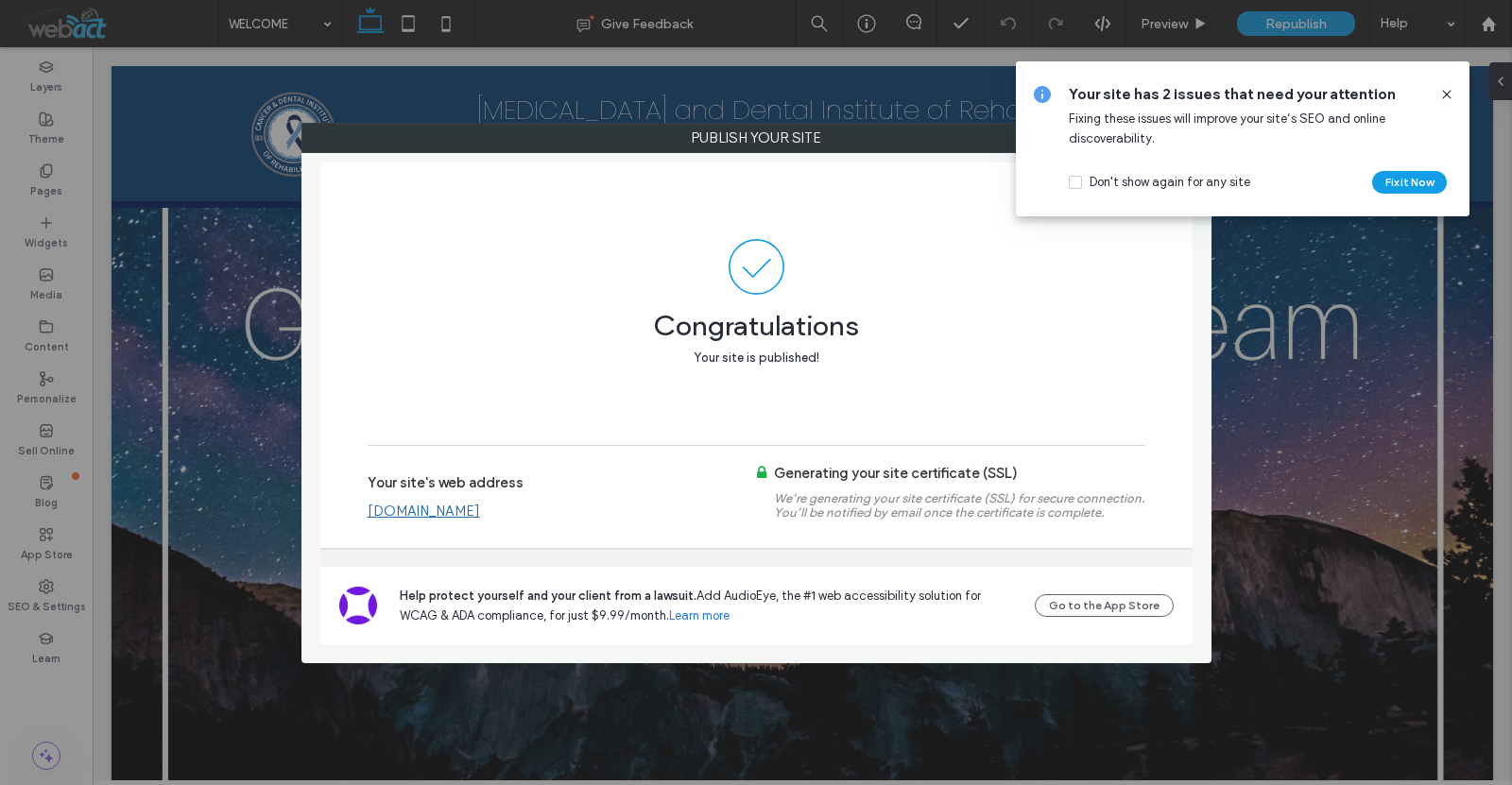
click at [384, 516] on div "www.cadircolarado.org" at bounding box center [562, 511] width 389 height 17
